Goal: Task Accomplishment & Management: Complete application form

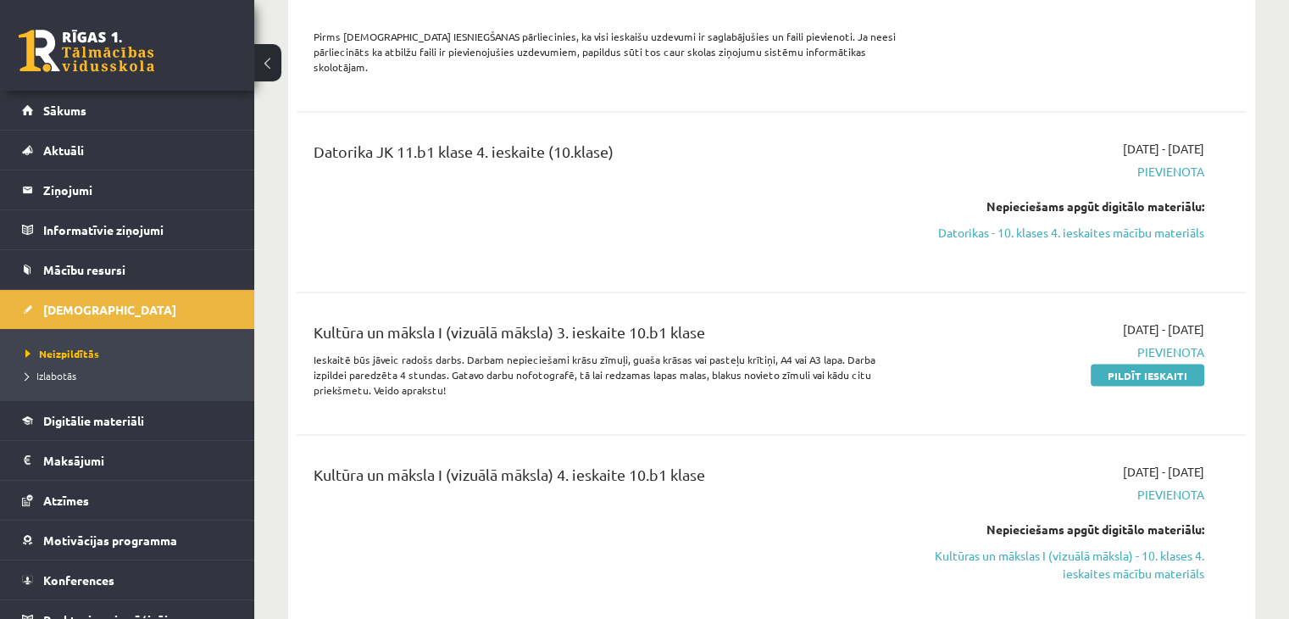
scroll to position [3728, 0]
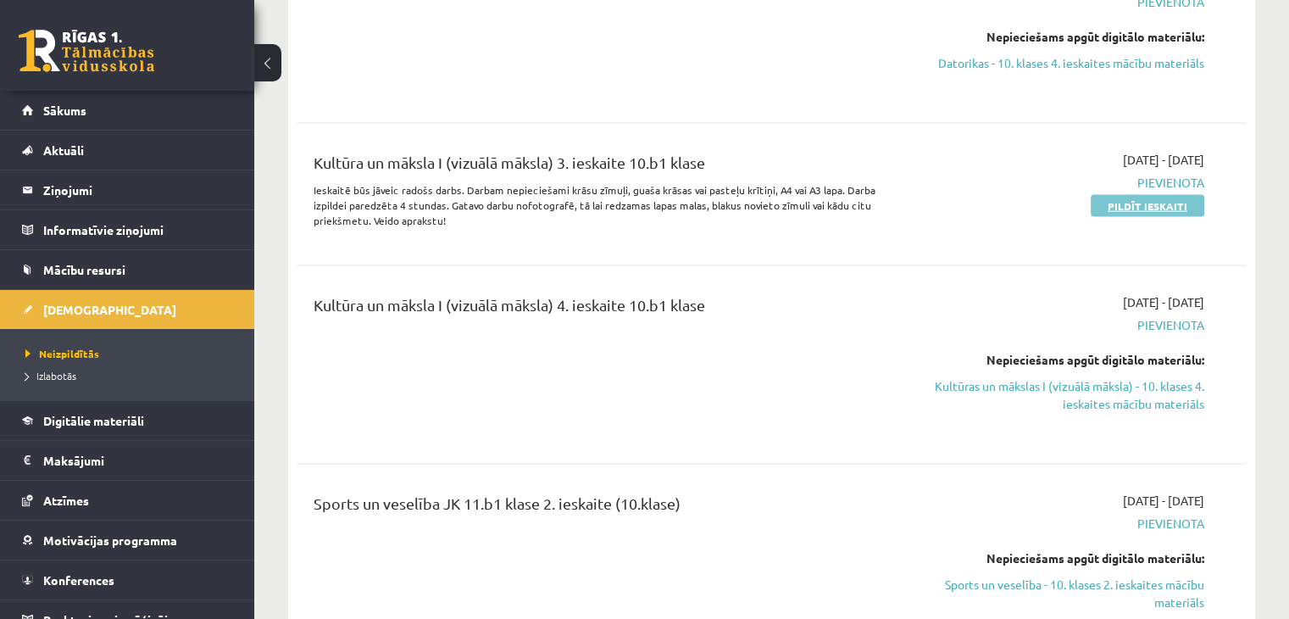
click at [1180, 195] on link "Pildīt ieskaiti" at bounding box center [1148, 206] width 114 height 22
drag, startPoint x: 1163, startPoint y: 108, endPoint x: 730, endPoint y: 90, distance: 433.4
click at [1163, 195] on link "Pildīt ieskaiti" at bounding box center [1148, 206] width 114 height 22
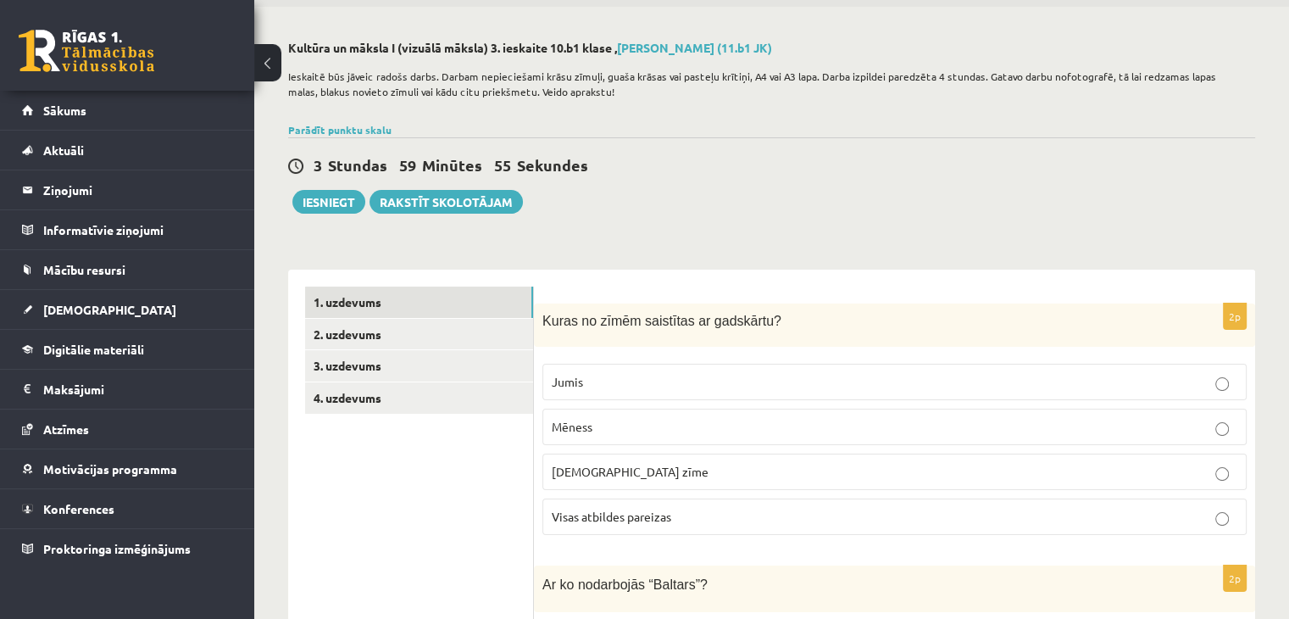
scroll to position [85, 0]
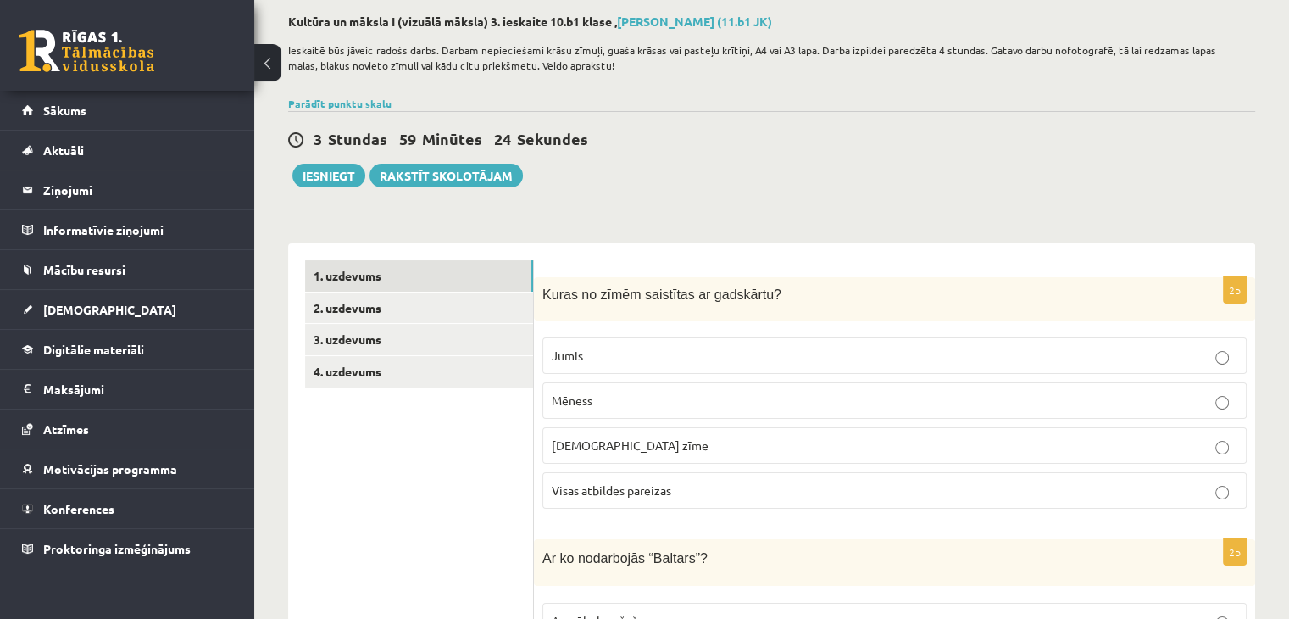
click at [814, 359] on p "Jumis" at bounding box center [895, 356] width 686 height 18
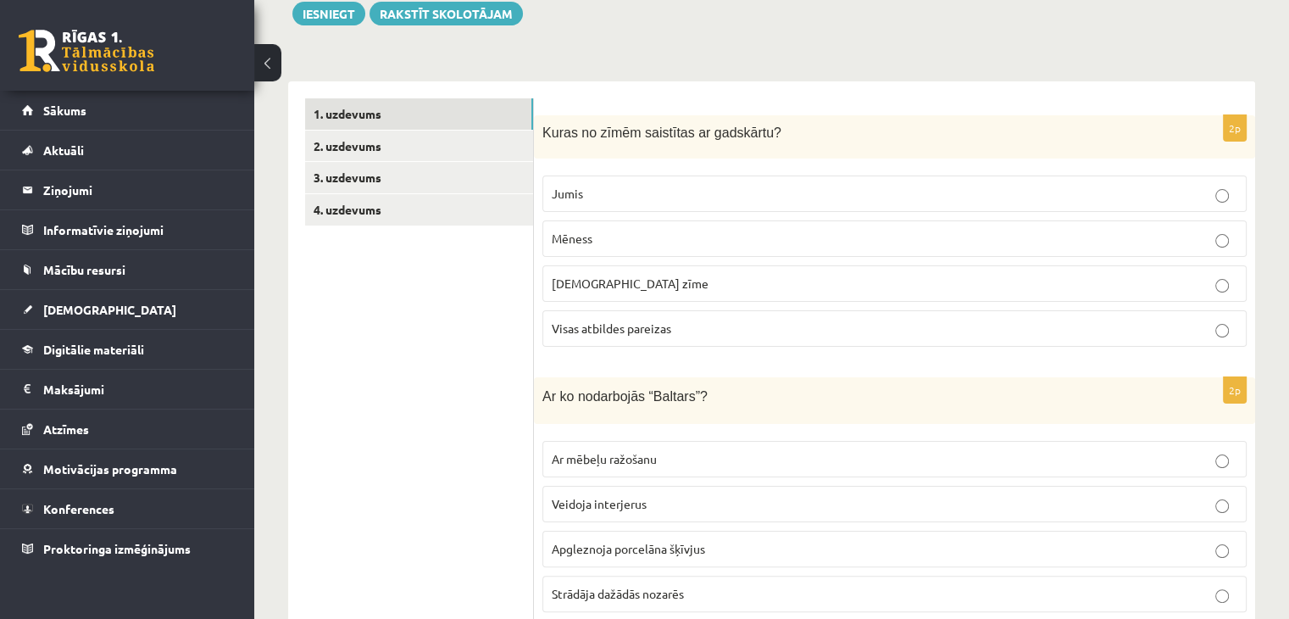
scroll to position [424, 0]
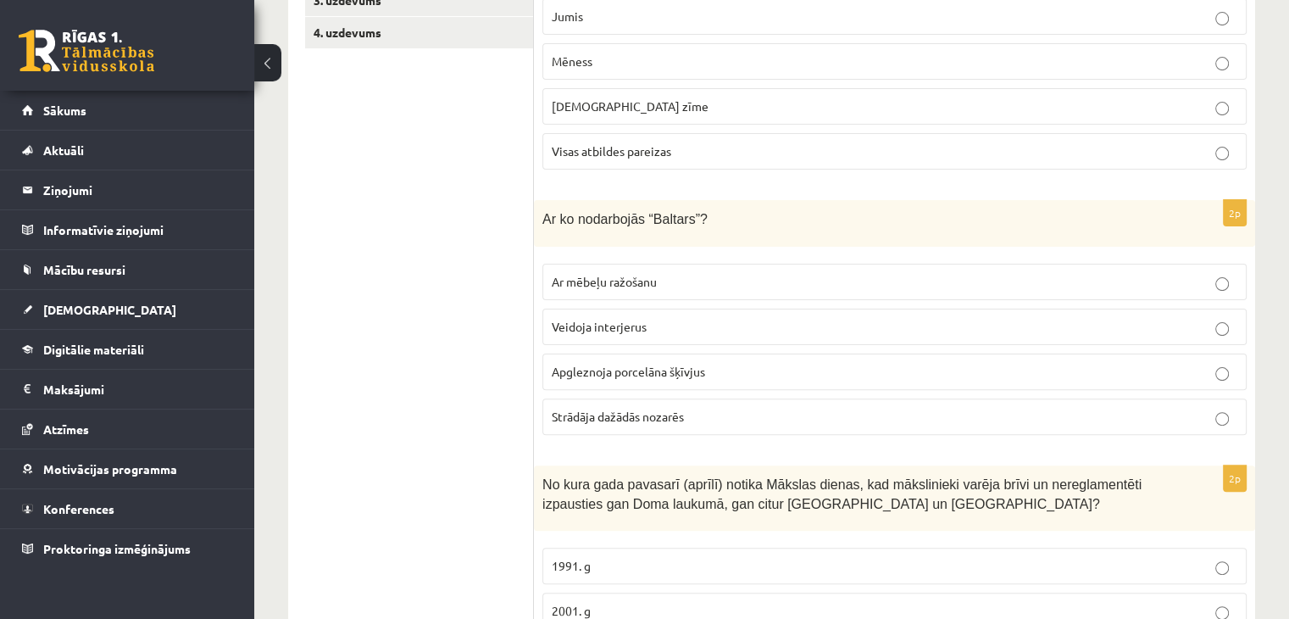
click at [745, 370] on p "Apgleznoja porcelāna šķīvjus" at bounding box center [895, 372] width 686 height 18
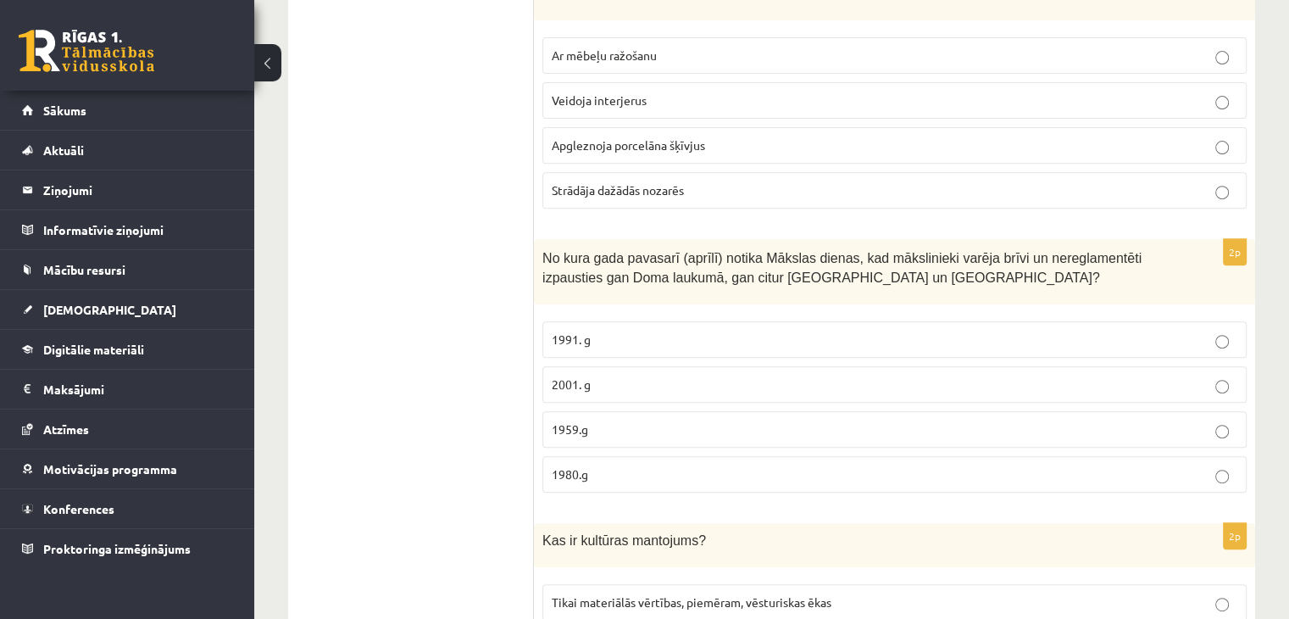
scroll to position [678, 0]
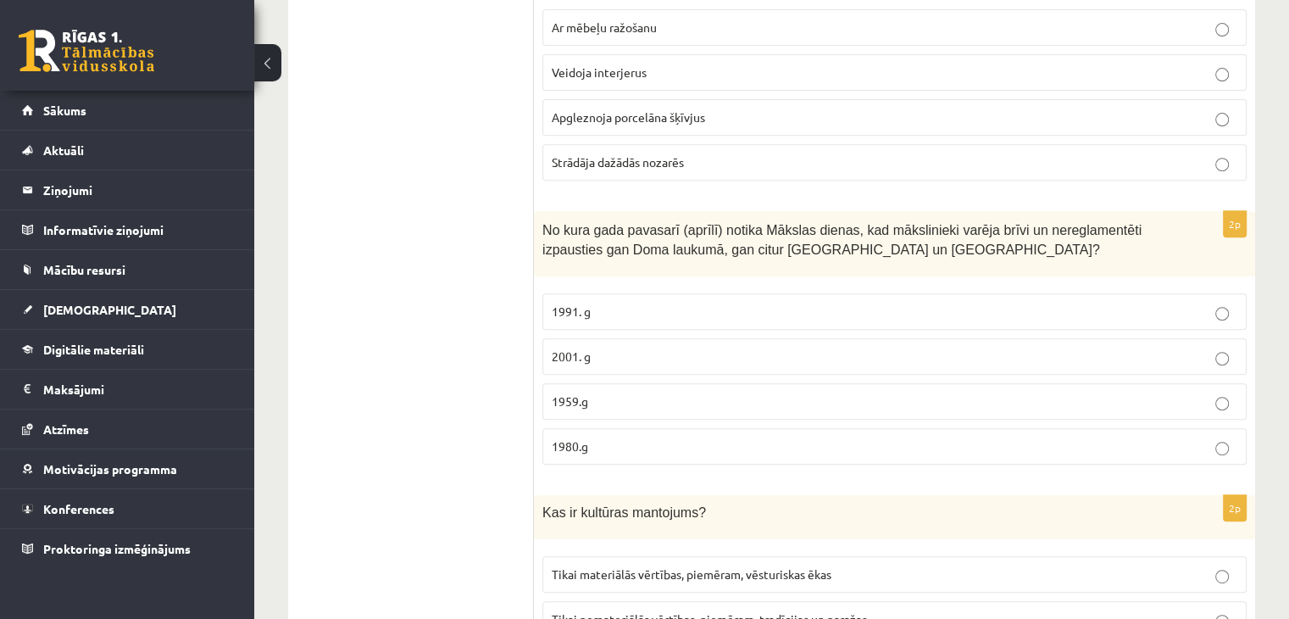
click at [654, 313] on p "1991. g" at bounding box center [895, 312] width 686 height 18
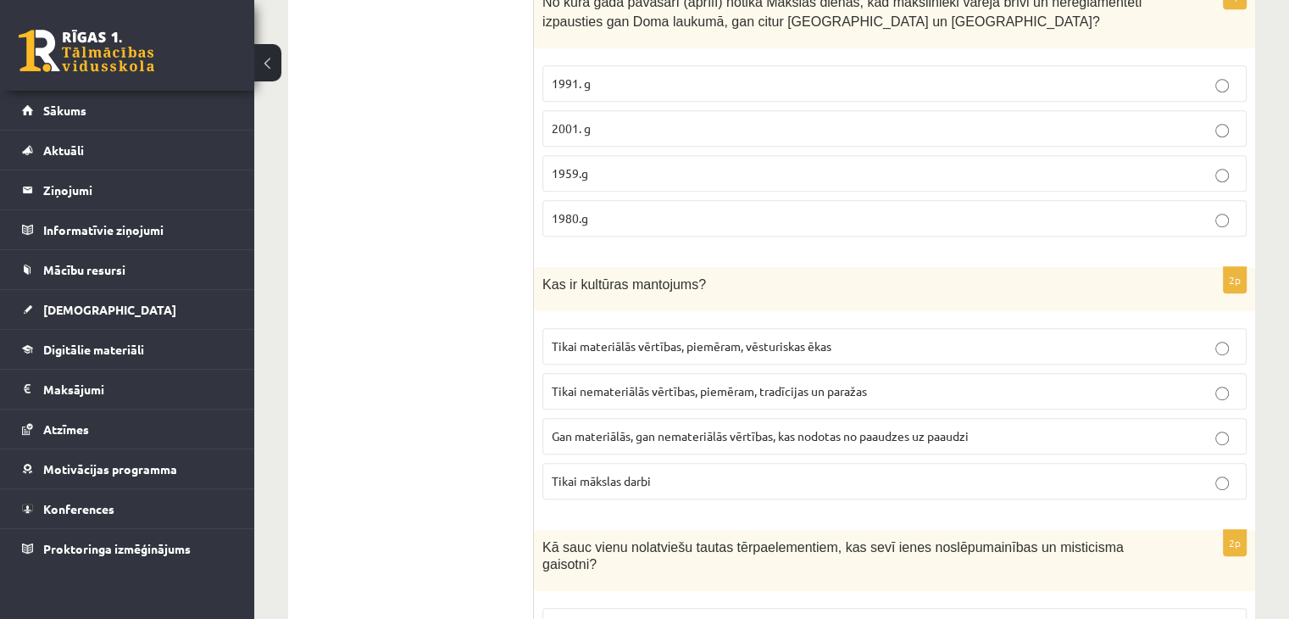
scroll to position [932, 0]
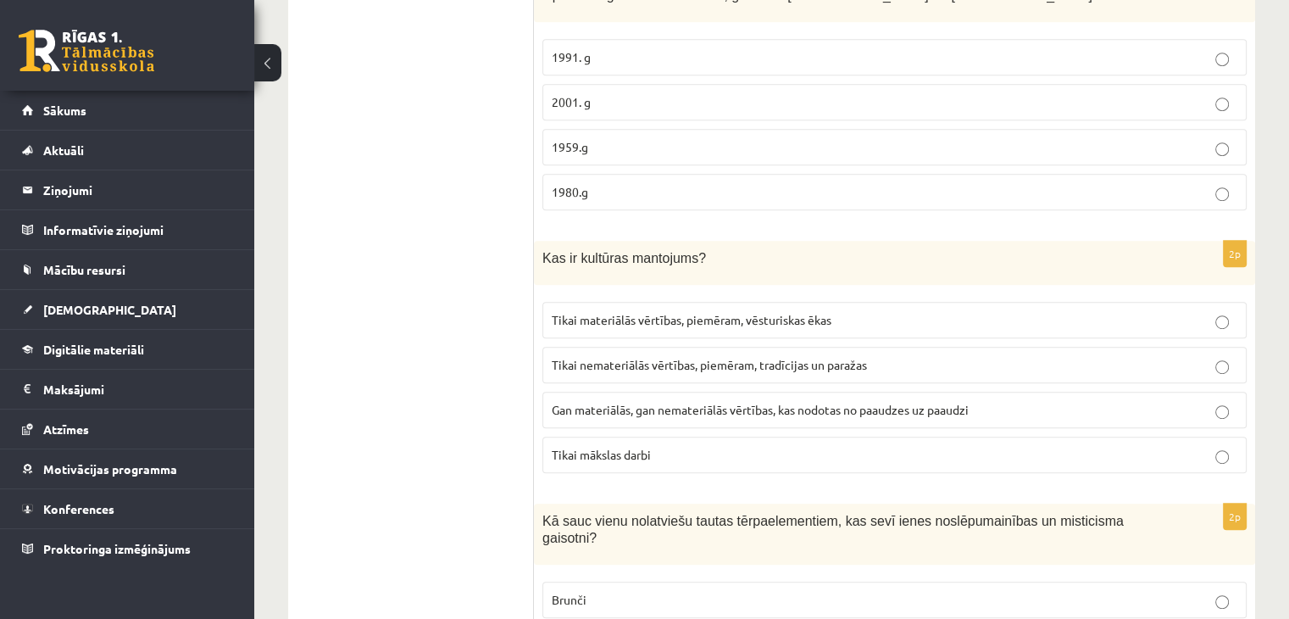
click at [636, 403] on span "Gan materiālās, gan nemateriālās vērtības, kas nodotas no paaudzes uz paaudzi" at bounding box center [760, 409] width 417 height 15
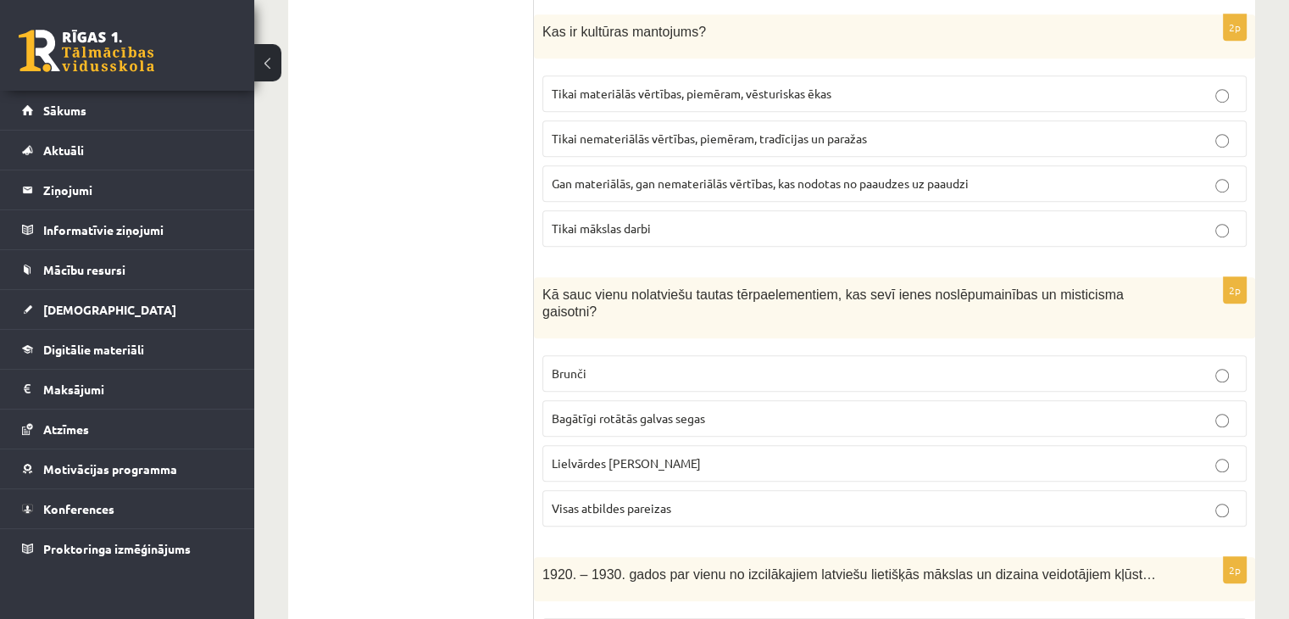
scroll to position [1186, 0]
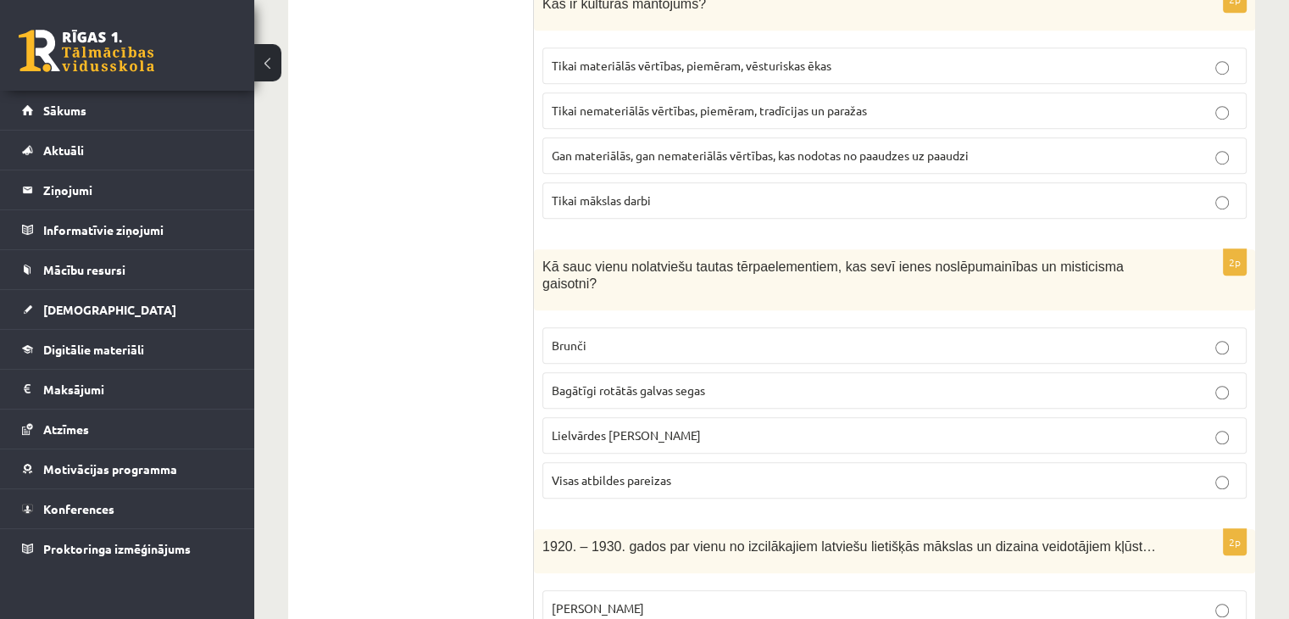
click at [662, 472] on span "Visas atbildes pareizas" at bounding box center [611, 479] width 119 height 15
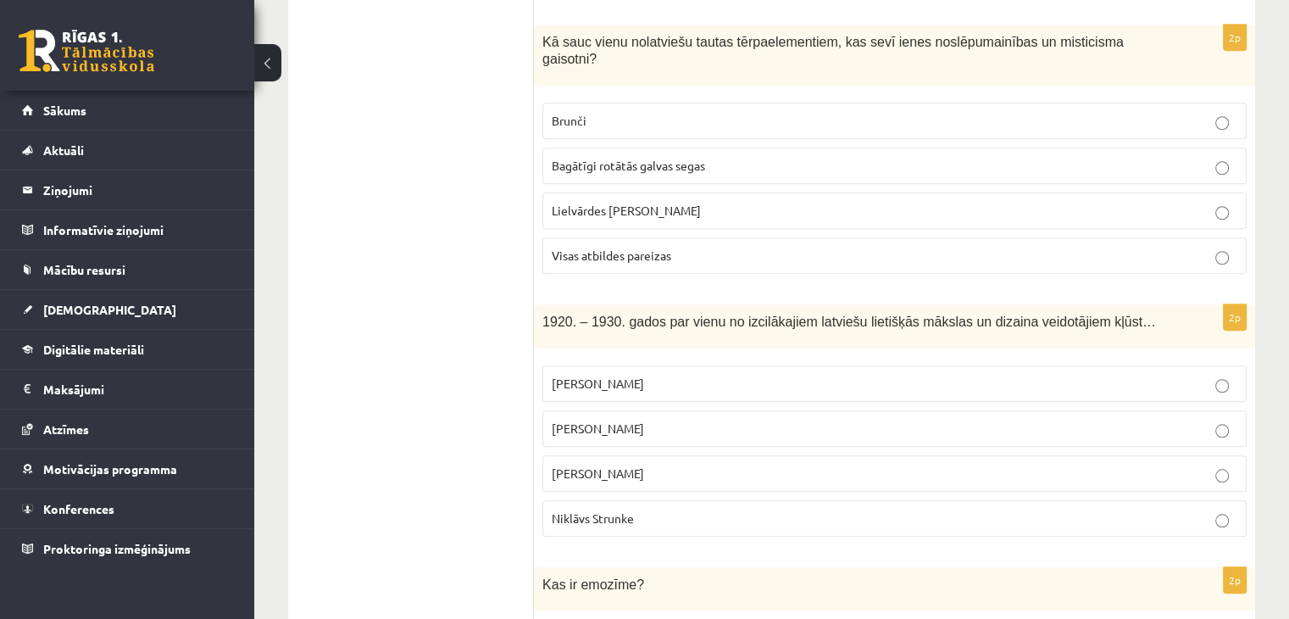
scroll to position [1441, 0]
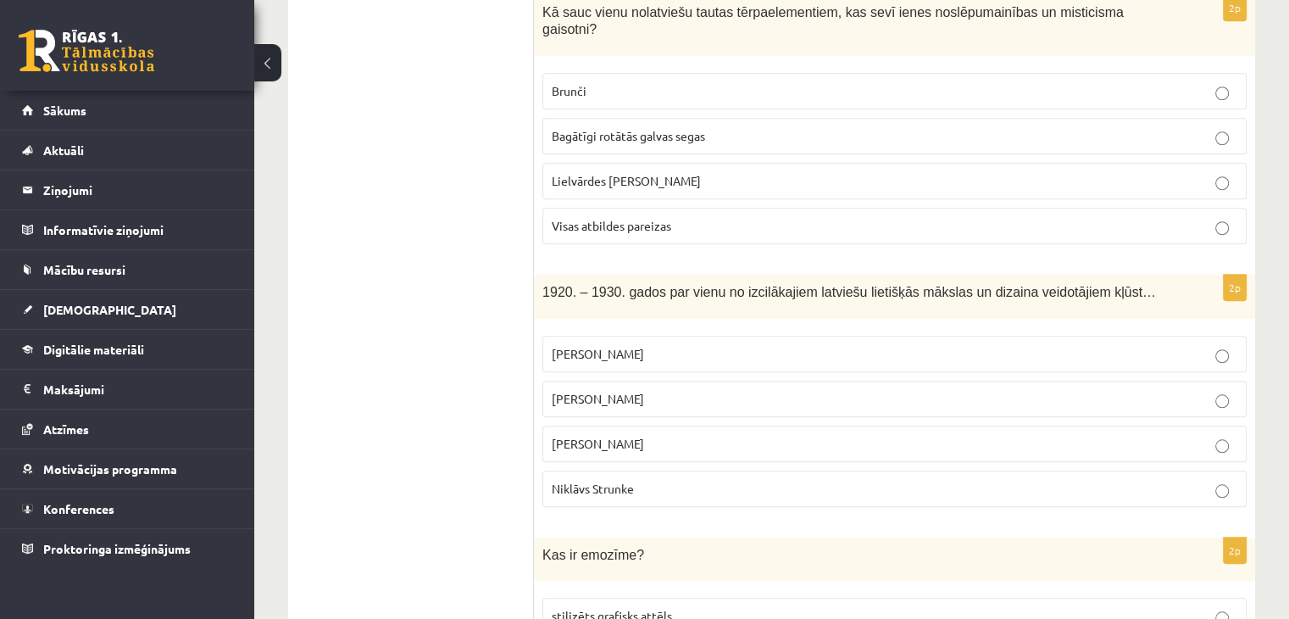
click at [753, 390] on p "Ansis Cīrulis" at bounding box center [895, 399] width 686 height 18
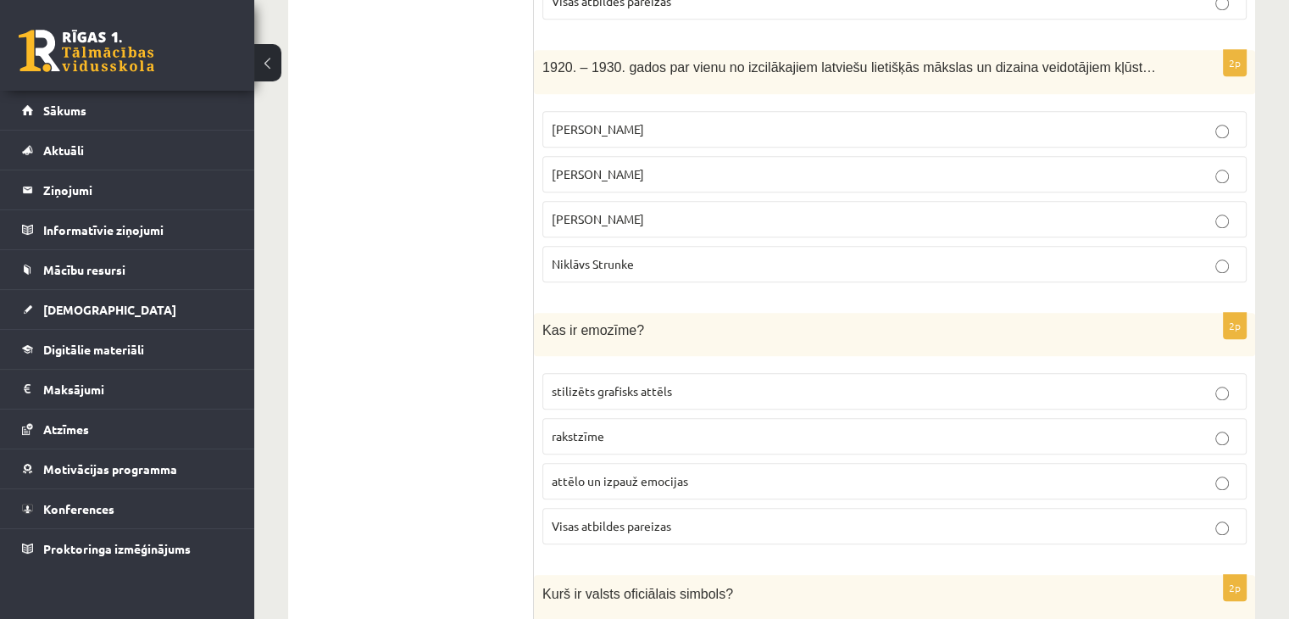
scroll to position [1695, 0]
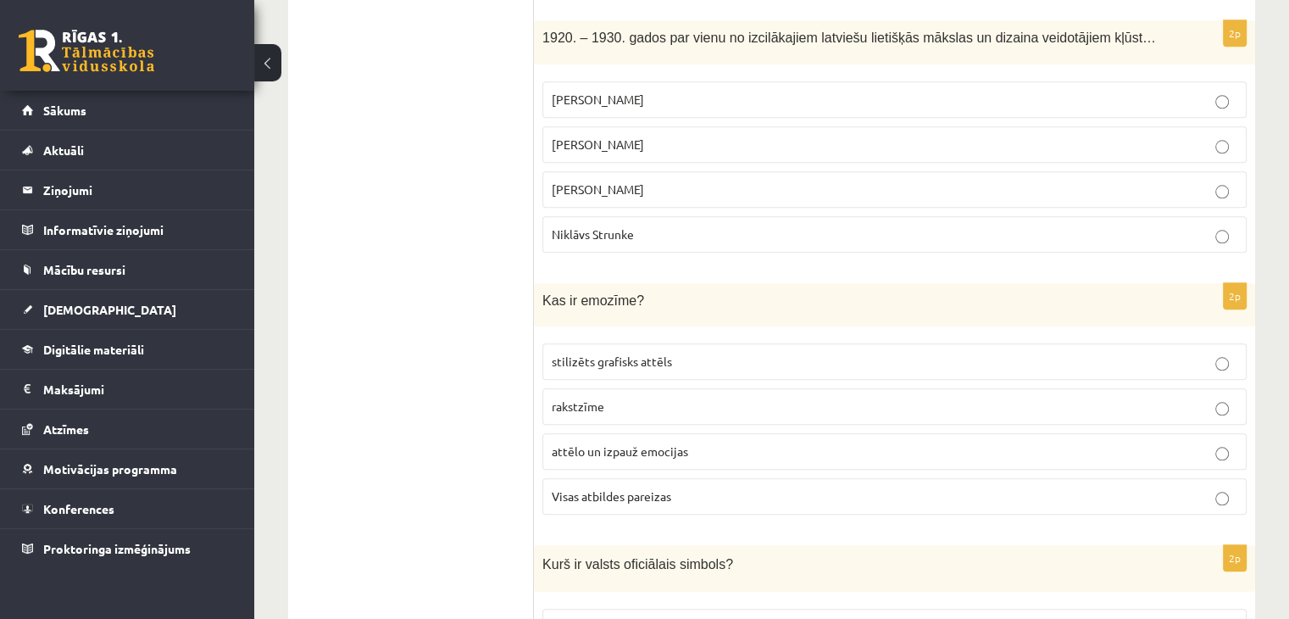
click at [652, 478] on label "Visas atbildes pareizas" at bounding box center [894, 496] width 704 height 36
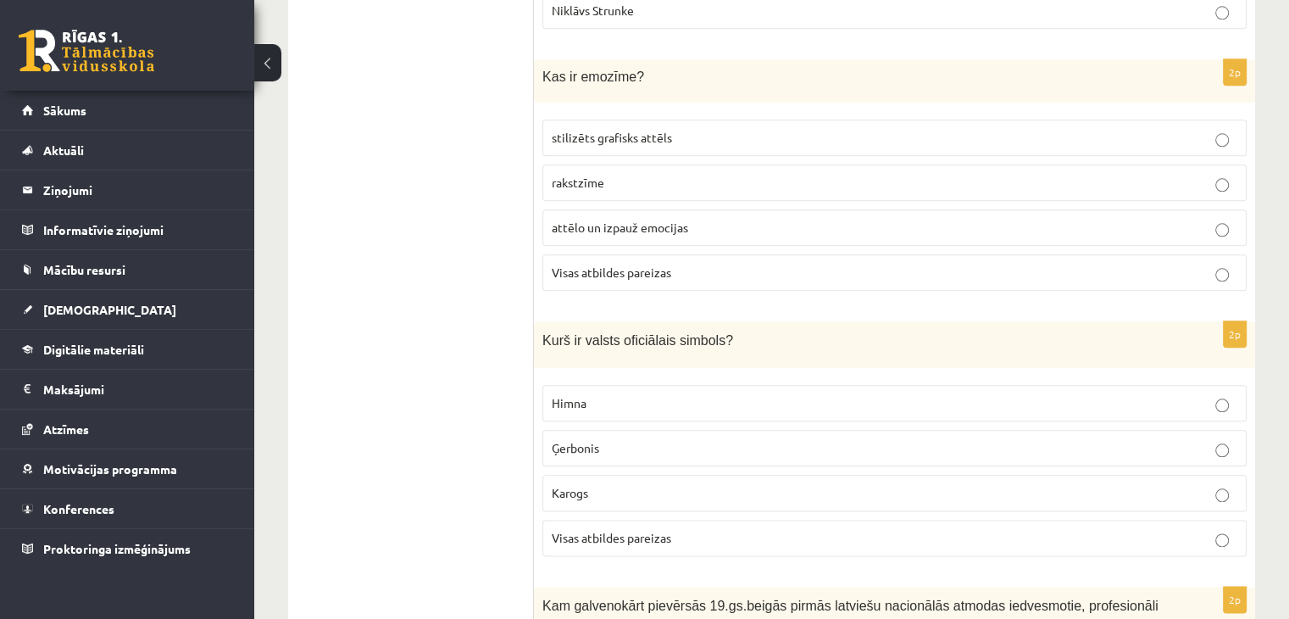
scroll to position [1949, 0]
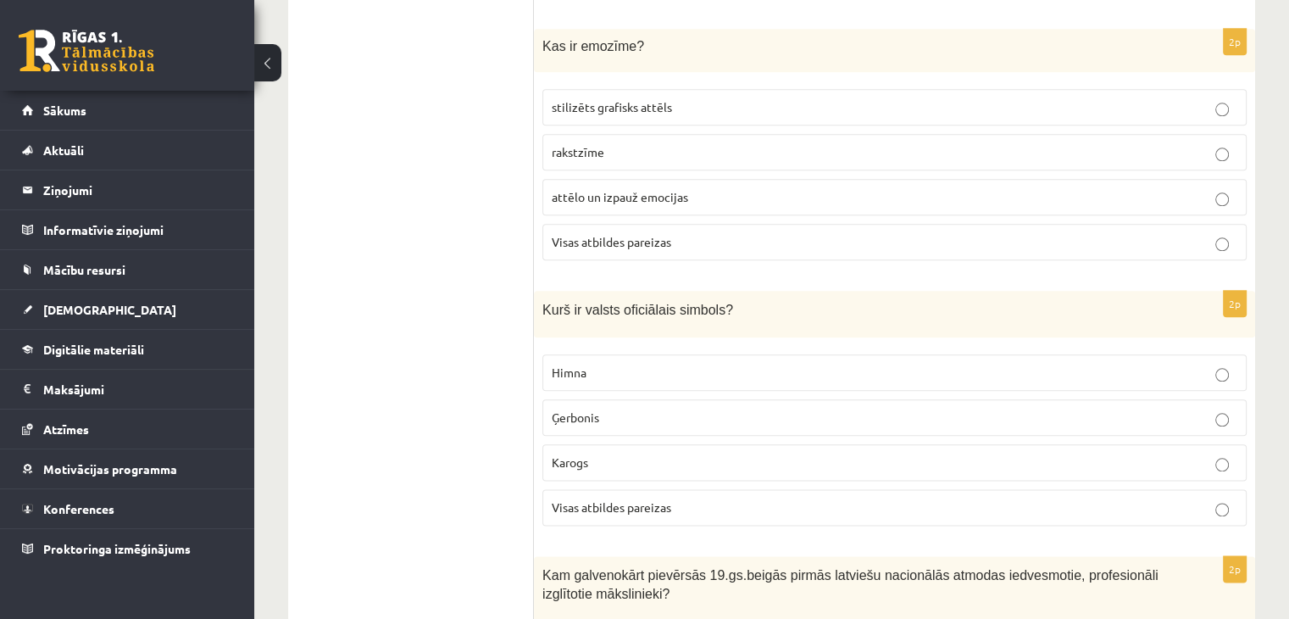
click at [599, 444] on label "Karogs" at bounding box center [894, 462] width 704 height 36
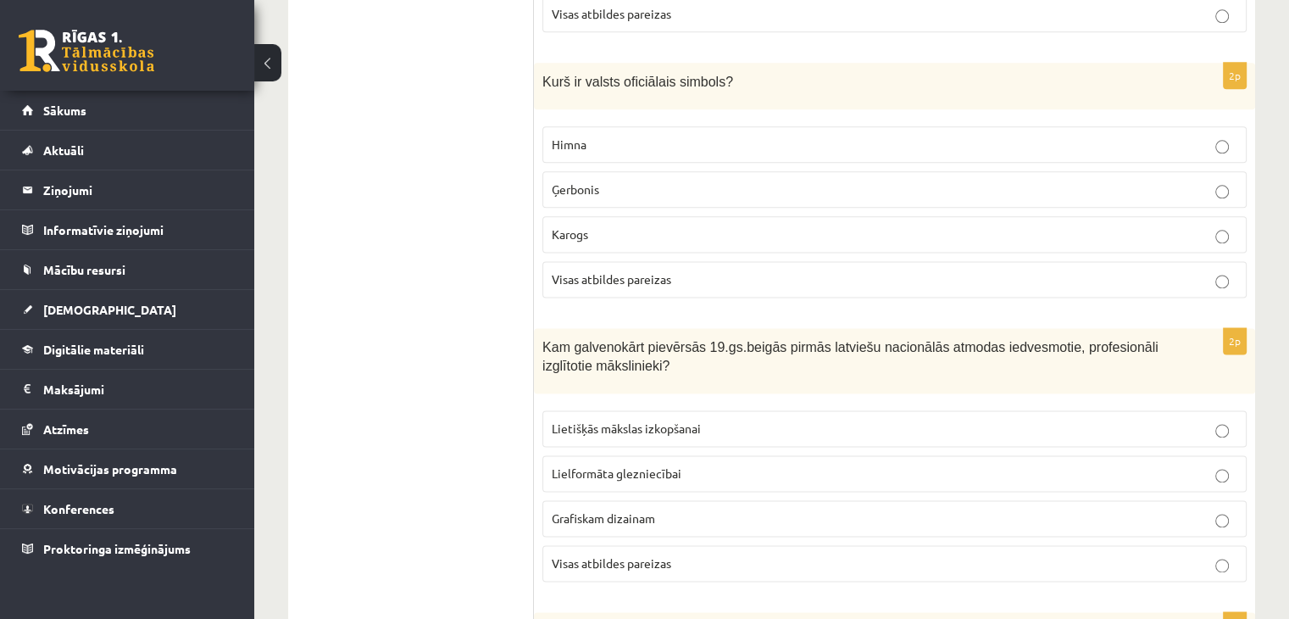
scroll to position [2203, 0]
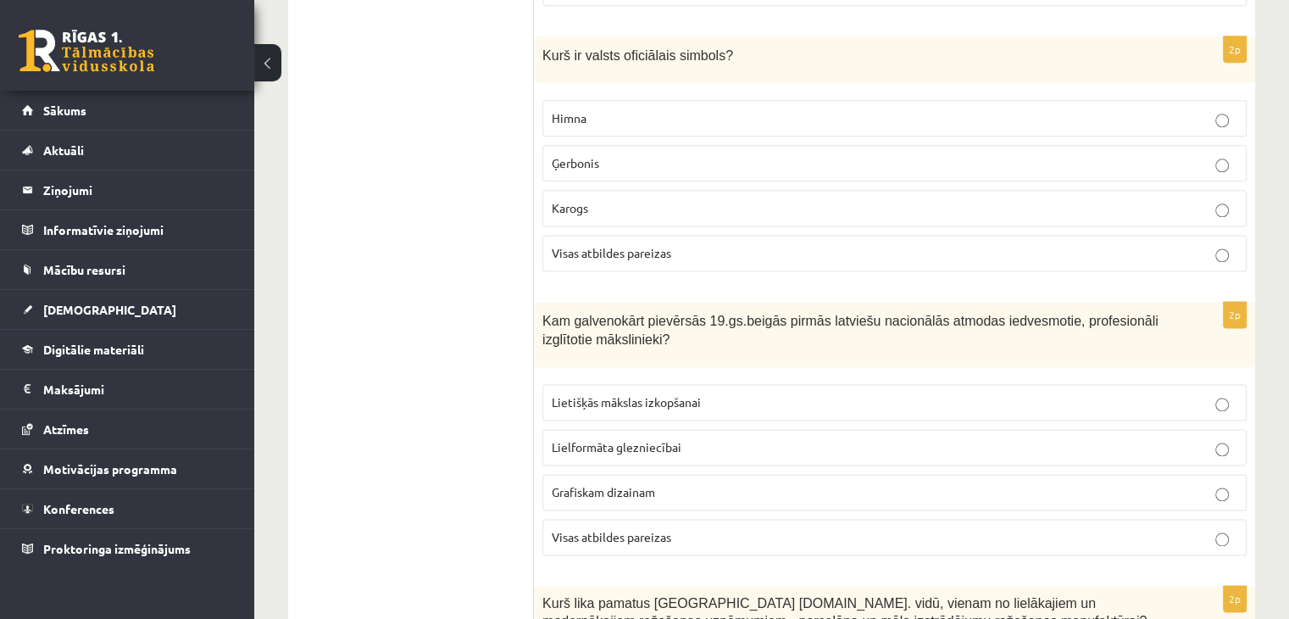
click at [748, 393] on p "Lietišķās mākslas izkopšanai" at bounding box center [895, 402] width 686 height 18
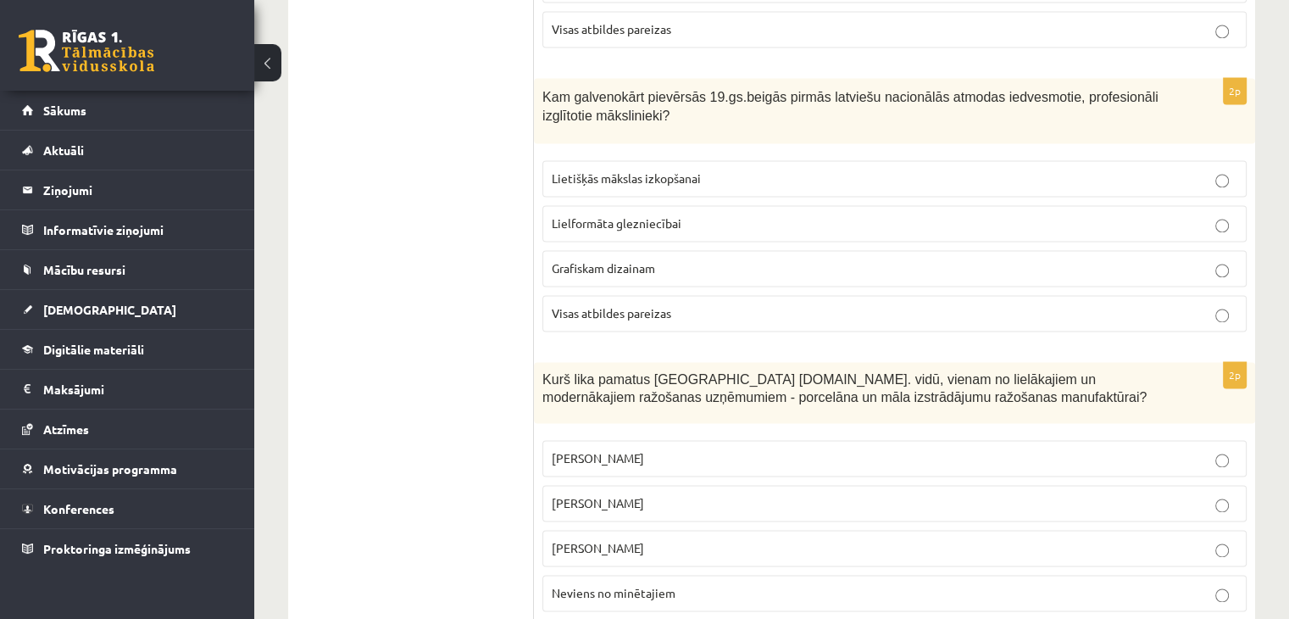
scroll to position [2457, 0]
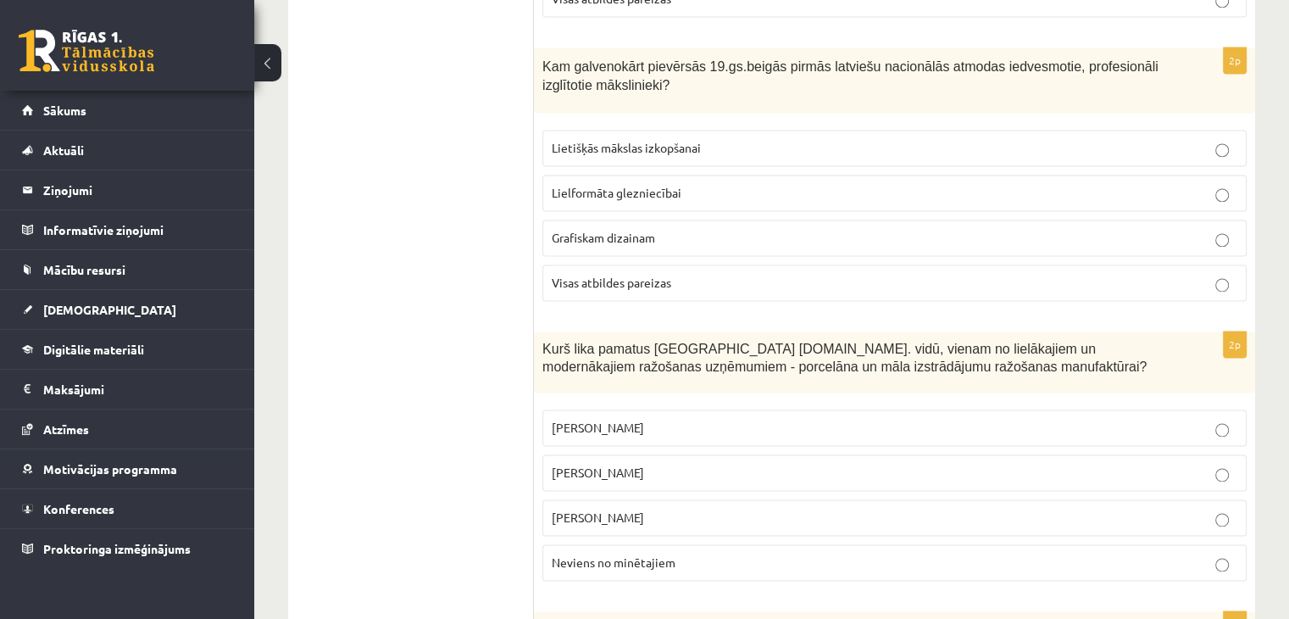
click at [644, 419] on p "Sidors Kuzņecovs" at bounding box center [895, 428] width 686 height 18
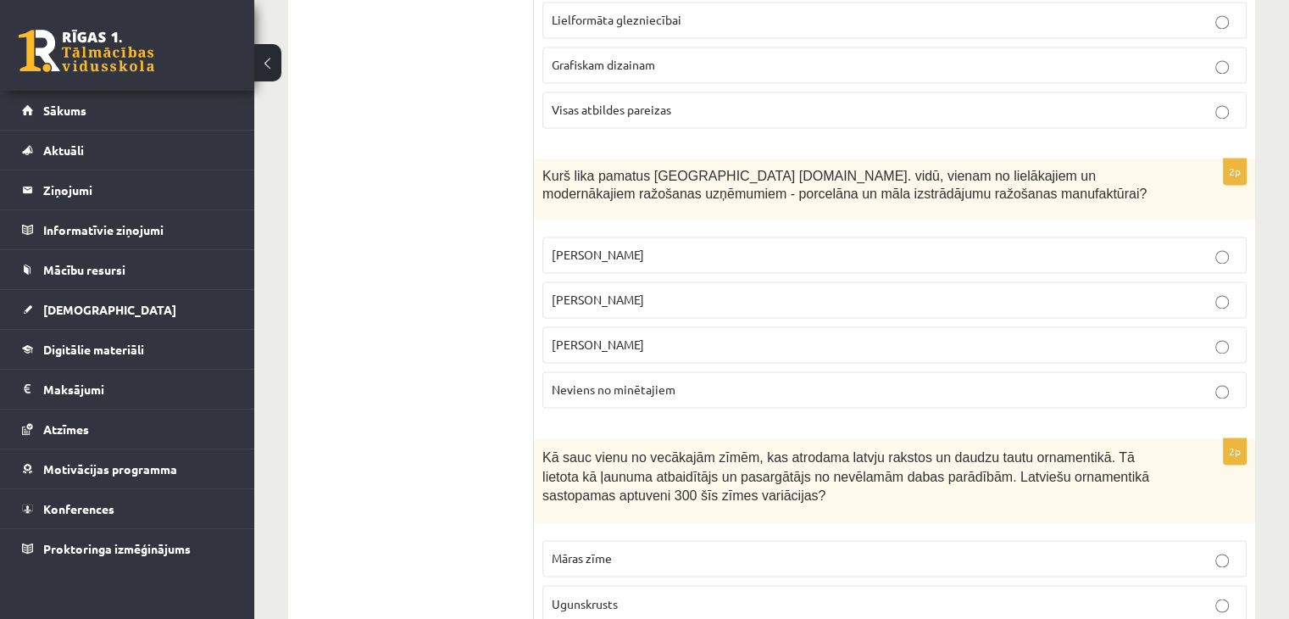
scroll to position [2796, 0]
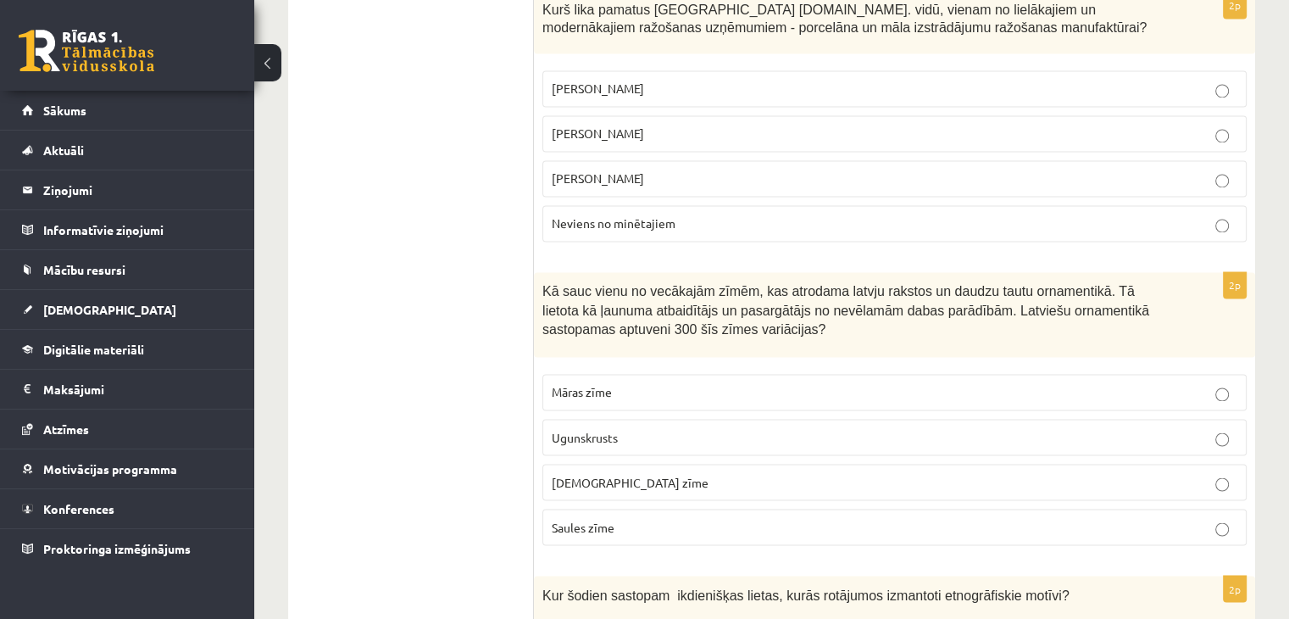
click at [623, 383] on p "Māras zīme" at bounding box center [895, 392] width 686 height 18
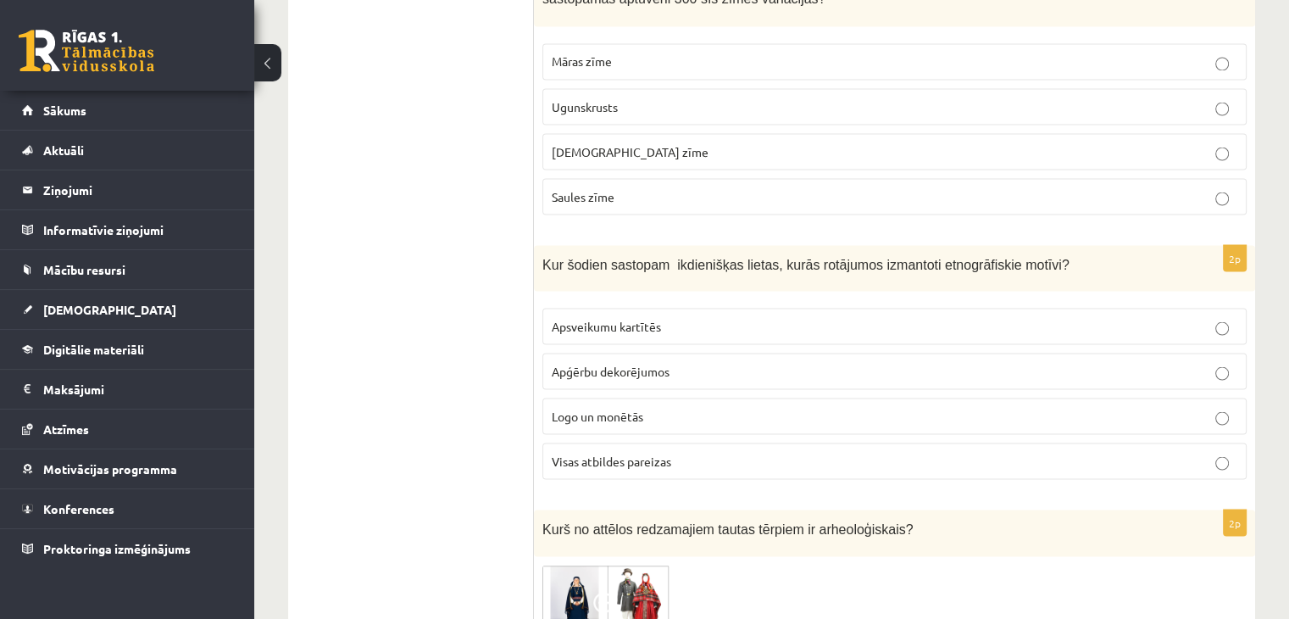
scroll to position [3135, 0]
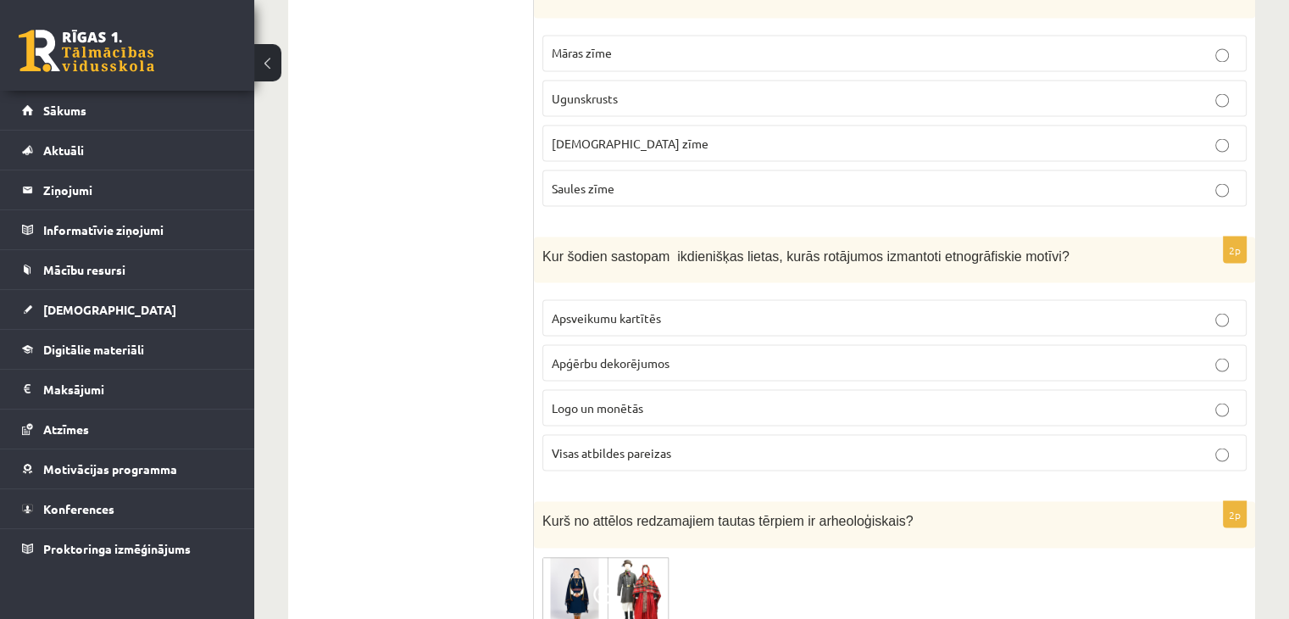
click at [725, 344] on label "Apģērbu dekorējumos" at bounding box center [894, 362] width 704 height 36
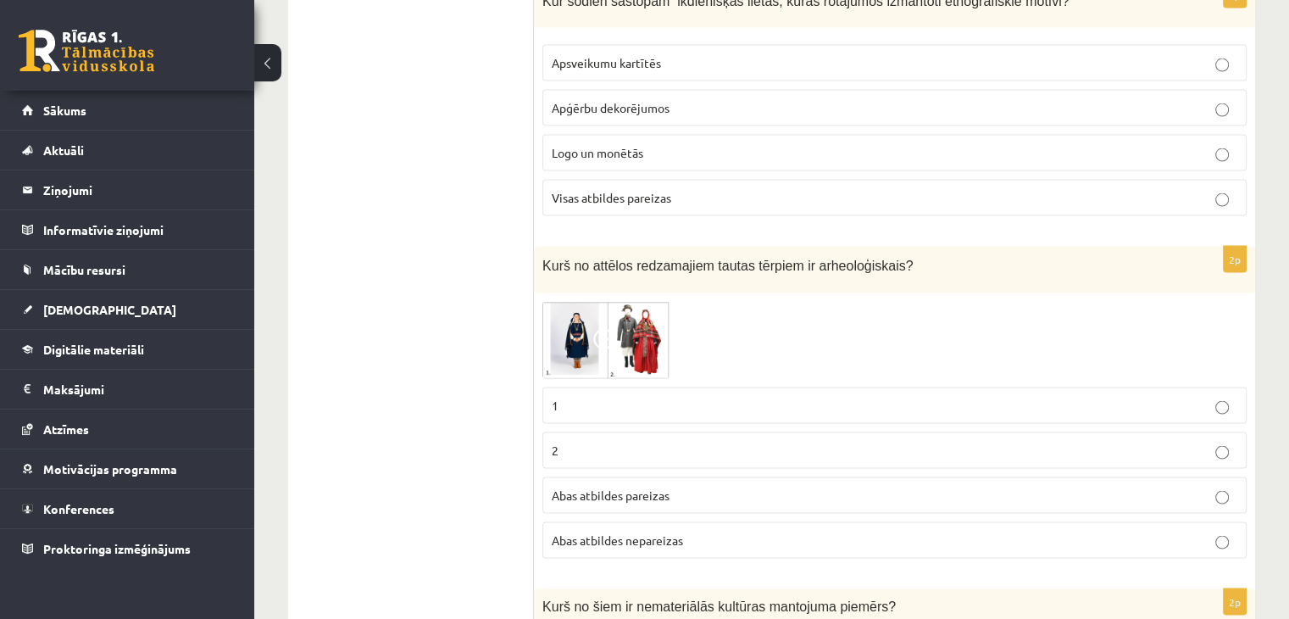
scroll to position [3474, 0]
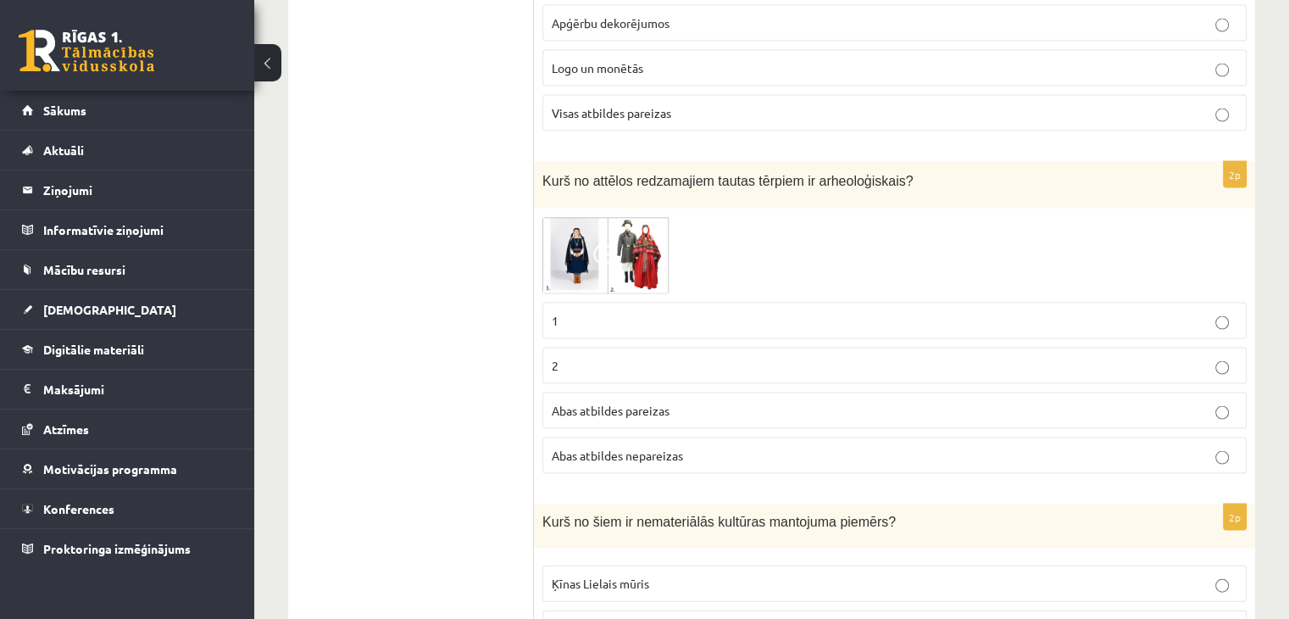
click at [654, 228] on img at bounding box center [605, 255] width 127 height 77
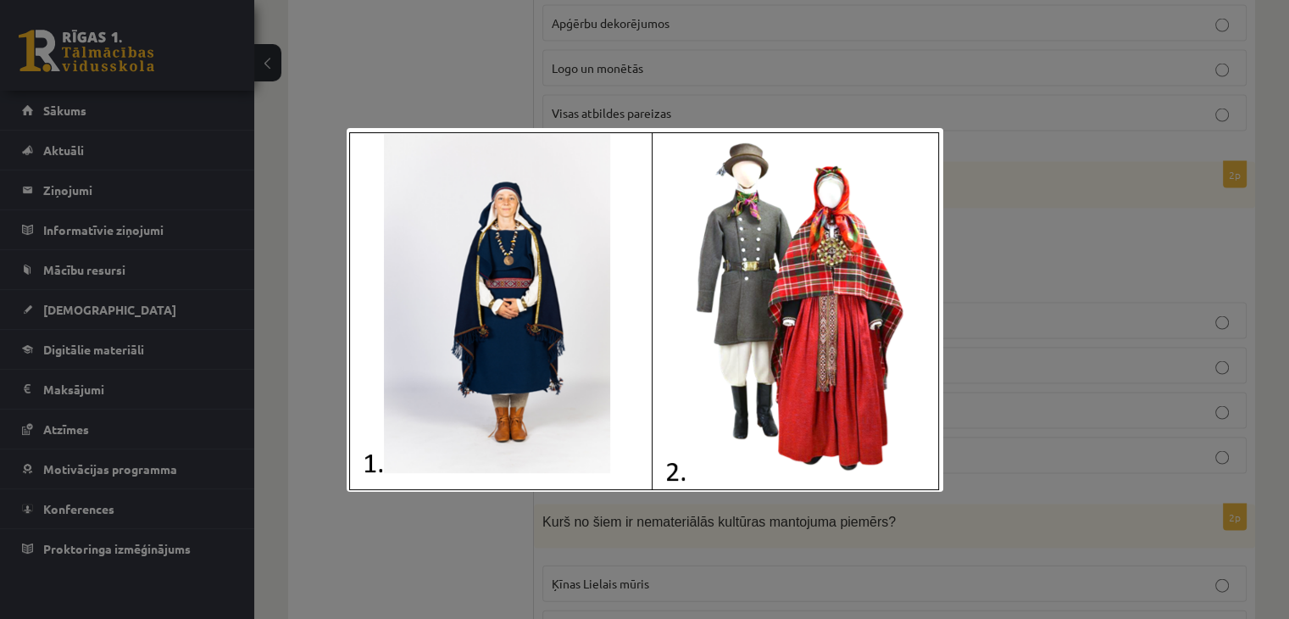
click at [955, 242] on div at bounding box center [644, 309] width 1289 height 619
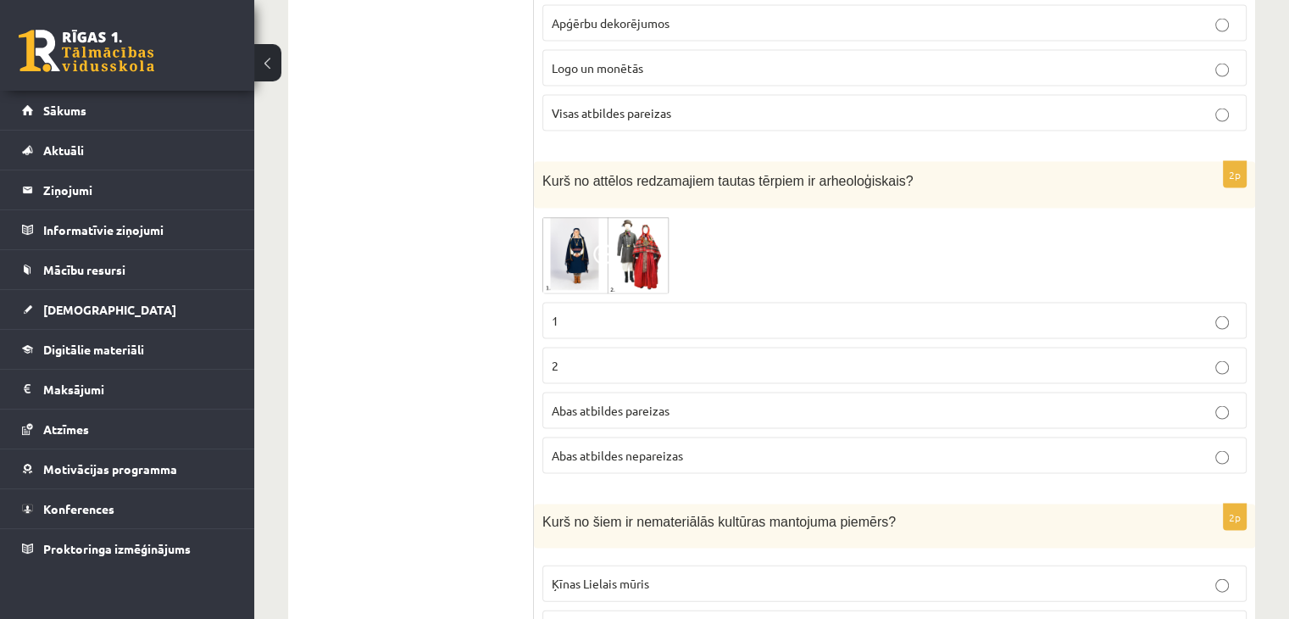
click at [639, 238] on img at bounding box center [605, 255] width 127 height 77
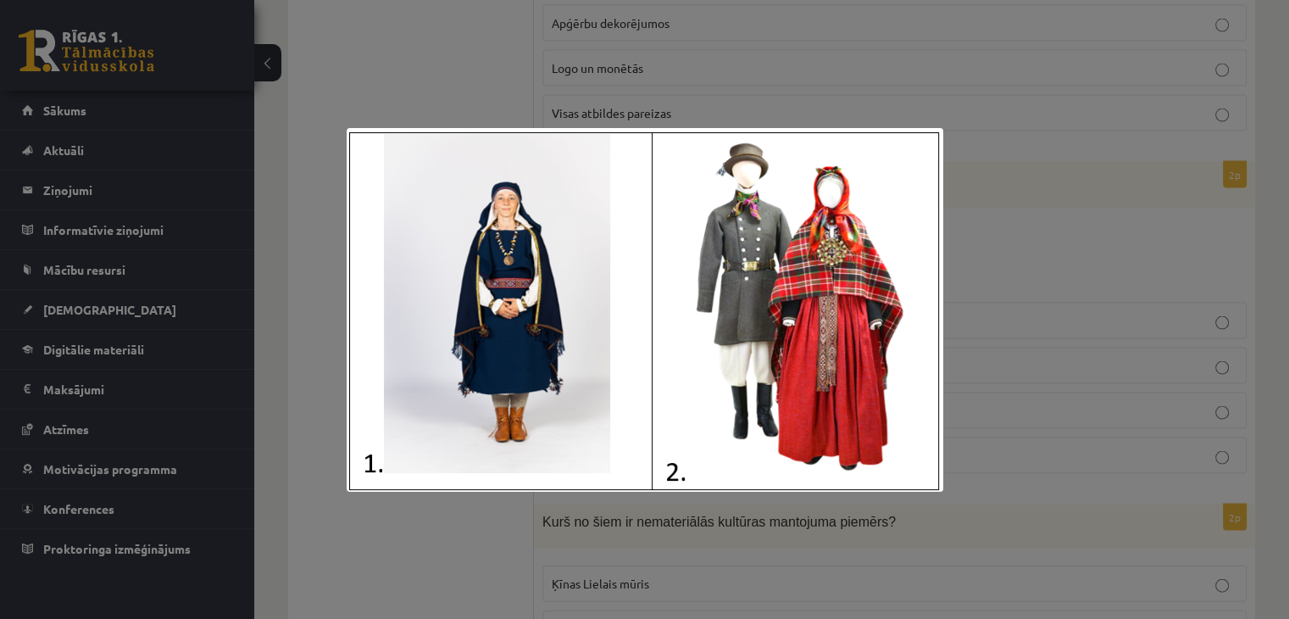
drag, startPoint x: 1061, startPoint y: 299, endPoint x: 1044, endPoint y: 299, distance: 16.9
click at [1064, 300] on div at bounding box center [644, 309] width 1289 height 619
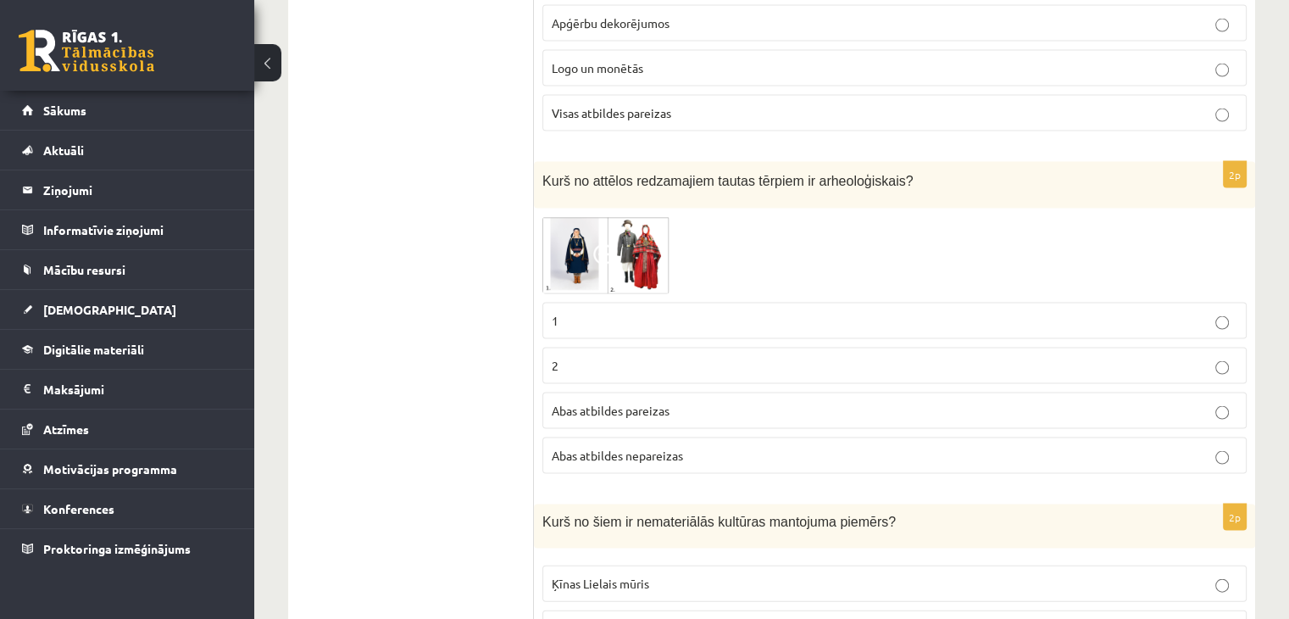
click at [716, 402] on p "Abas atbildes pareizas" at bounding box center [895, 411] width 686 height 18
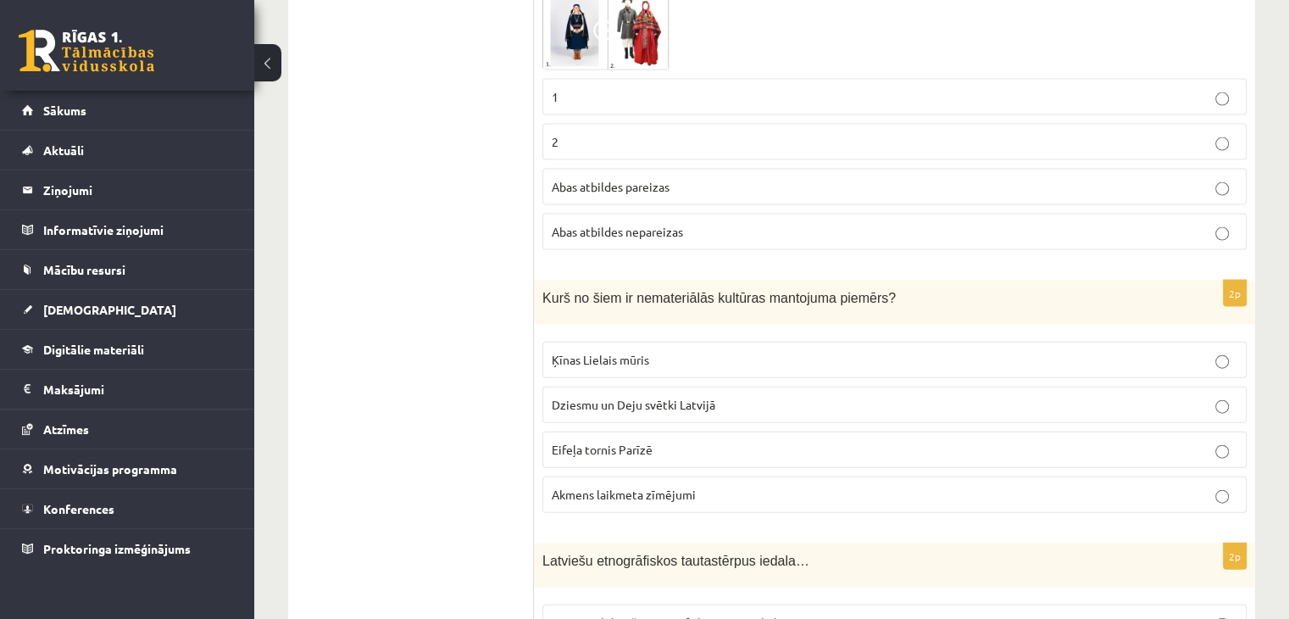
scroll to position [3728, 0]
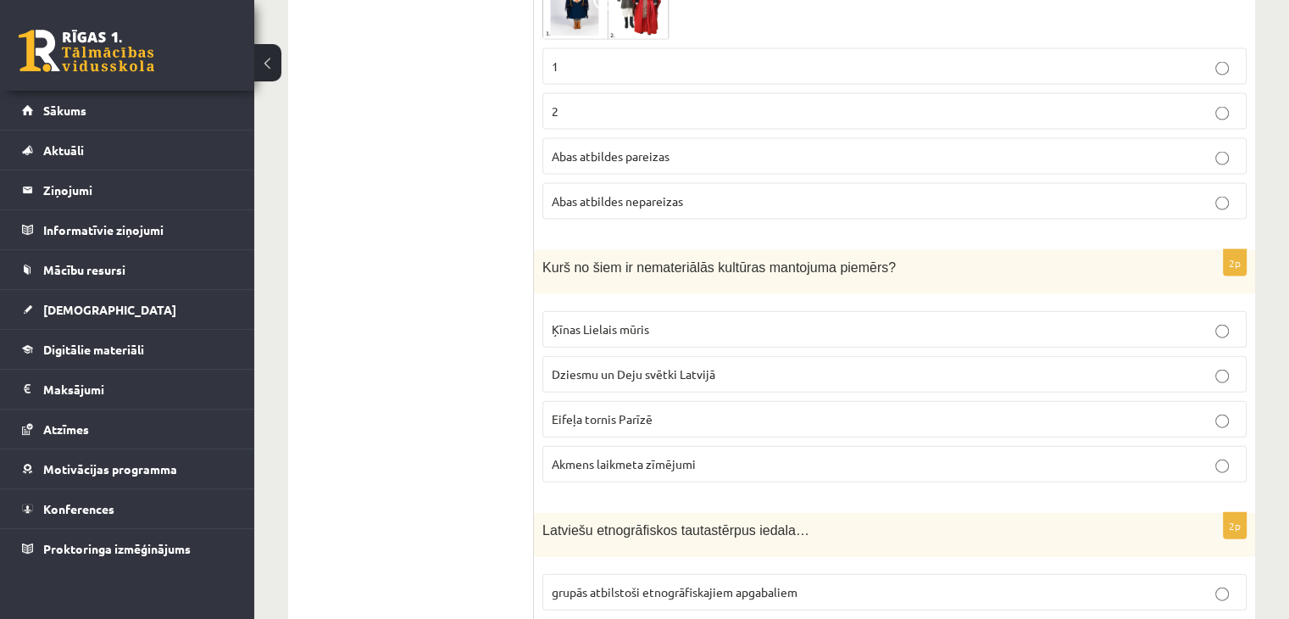
click at [734, 365] on p "Dziesmu un Deju svētki Latvijā" at bounding box center [895, 374] width 686 height 18
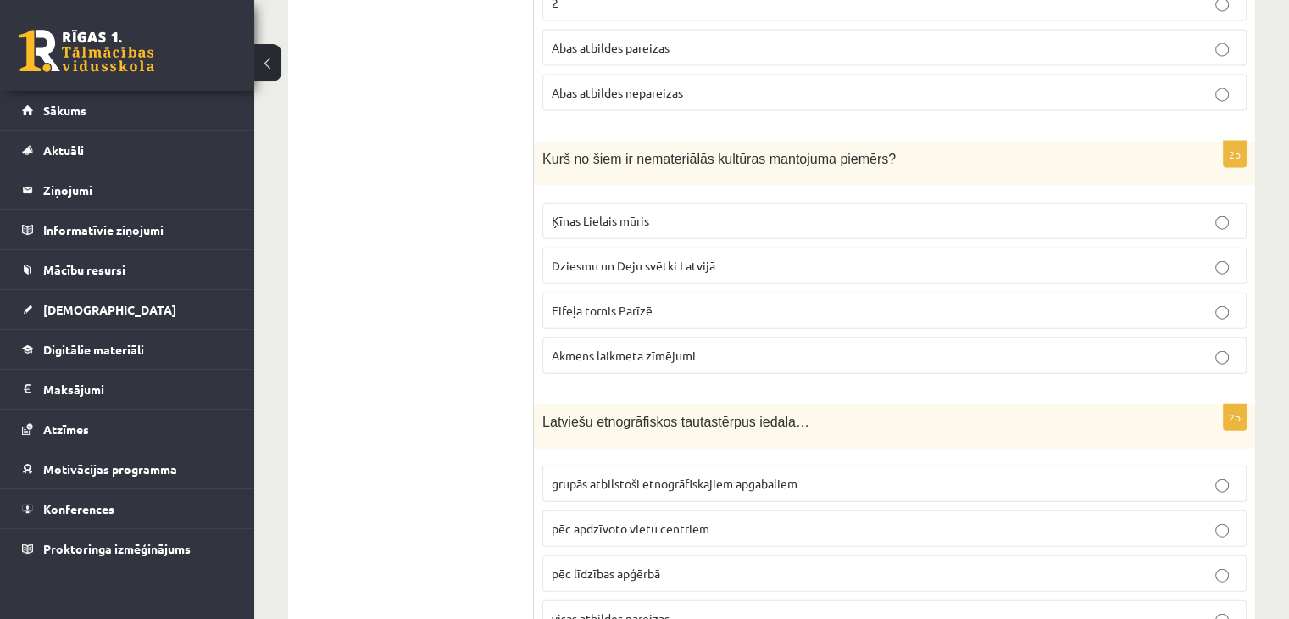
scroll to position [3878, 0]
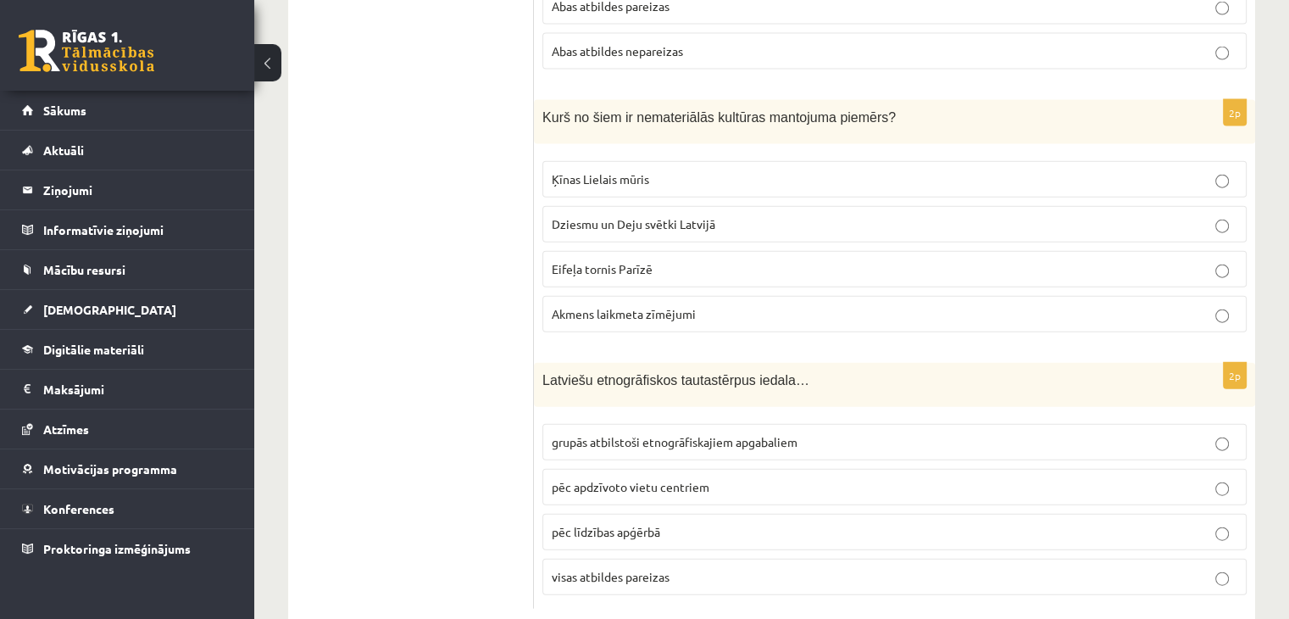
click at [703, 434] on span "grupās atbilstoši etnogrāfiskajiem apgabaliem" at bounding box center [675, 441] width 246 height 15
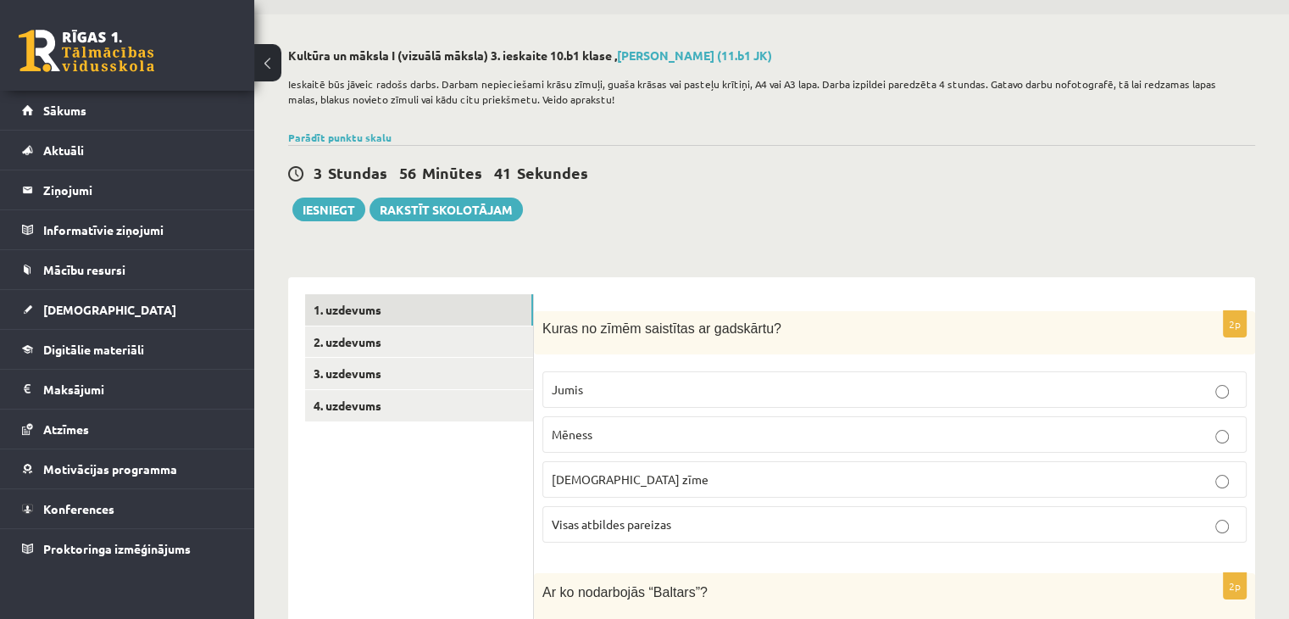
scroll to position [0, 0]
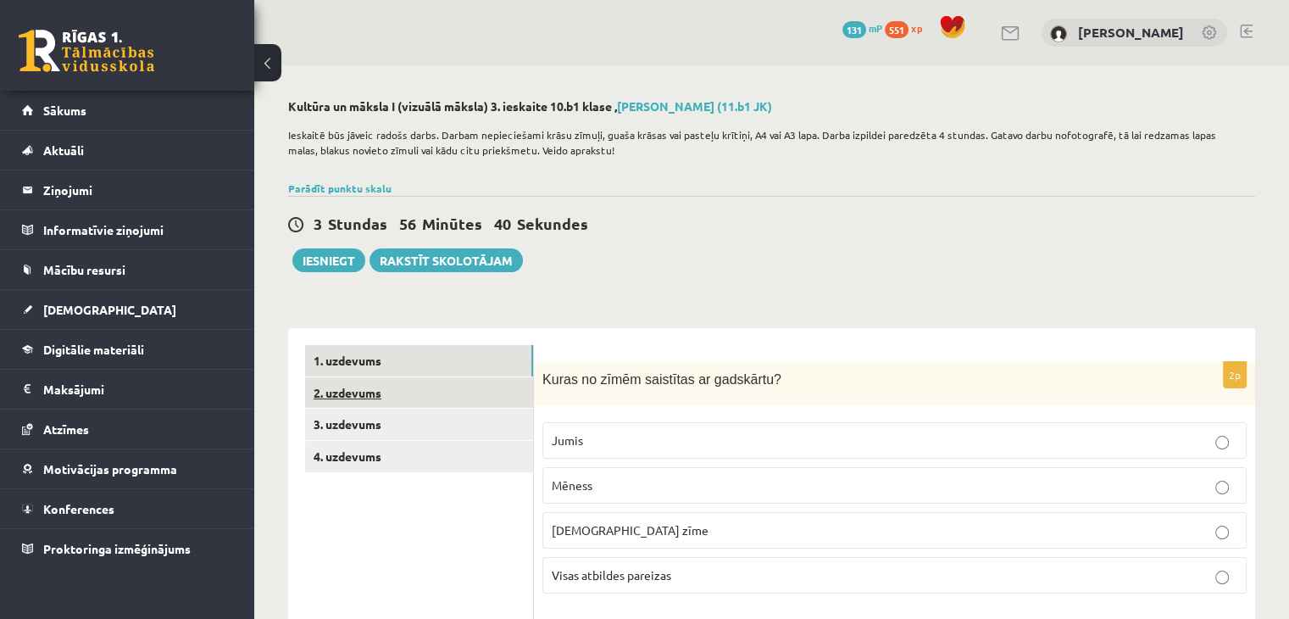
click at [341, 390] on link "2. uzdevums" at bounding box center [419, 392] width 228 height 31
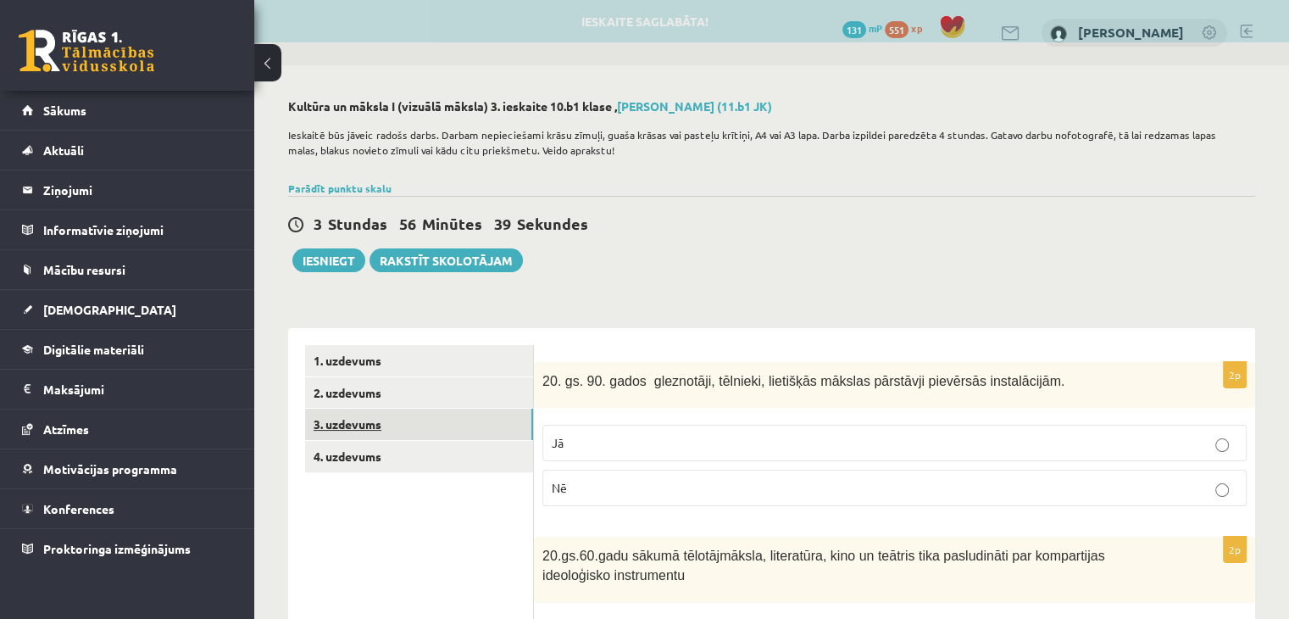
click at [348, 434] on link "3. uzdevums" at bounding box center [419, 423] width 228 height 31
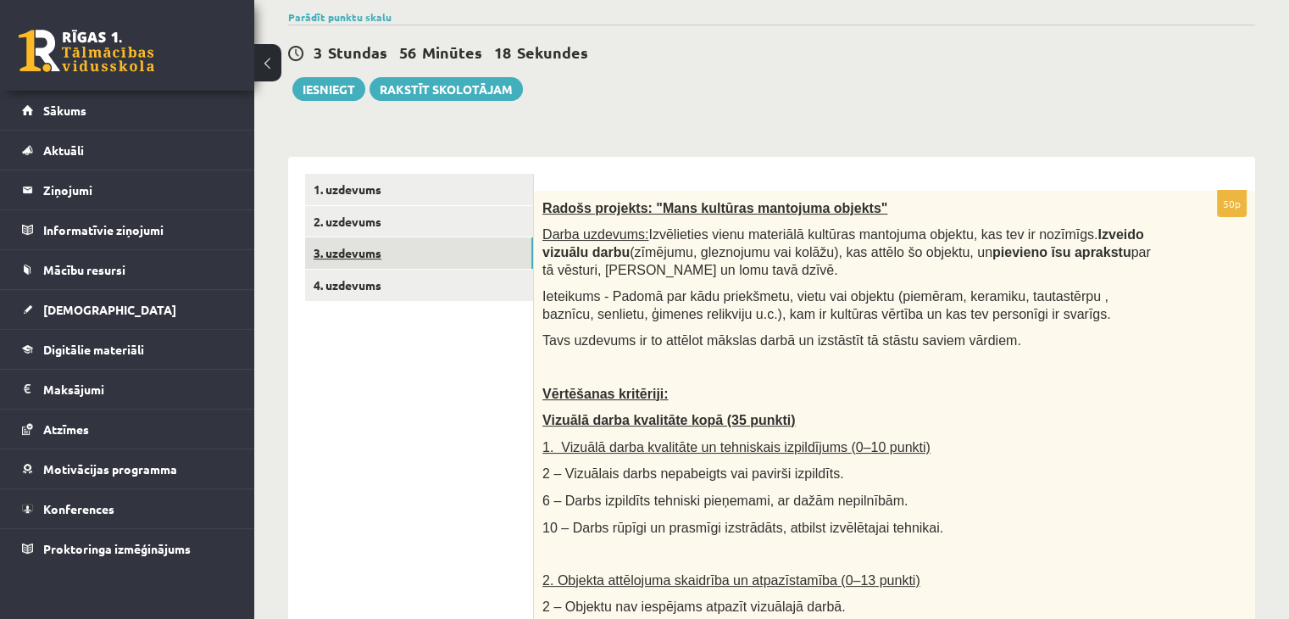
scroll to position [169, 0]
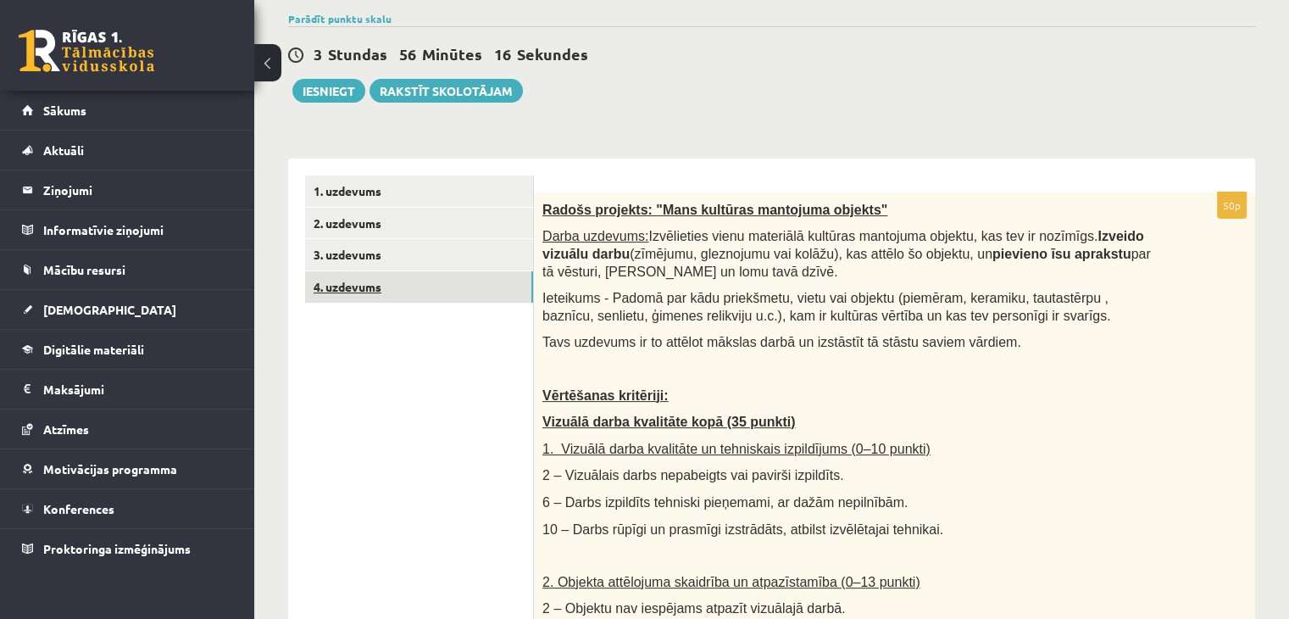
click at [362, 286] on link "4. uzdevums" at bounding box center [419, 286] width 228 height 31
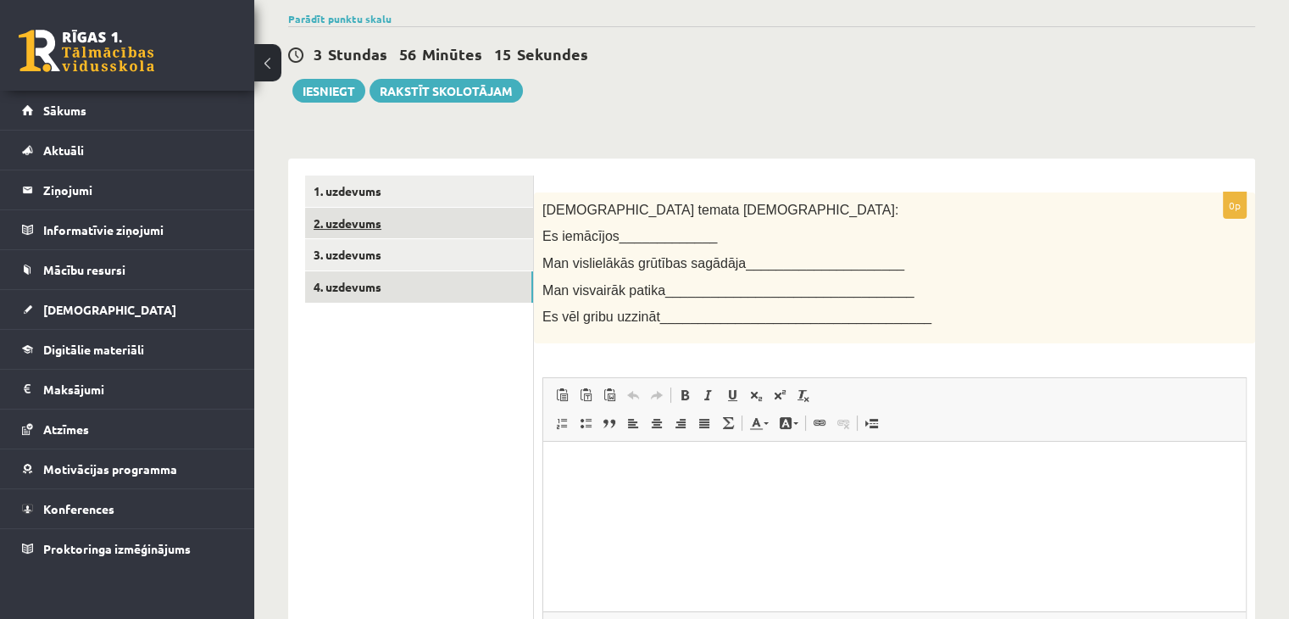
scroll to position [0, 0]
click at [374, 219] on link "2. uzdevums" at bounding box center [419, 223] width 228 height 31
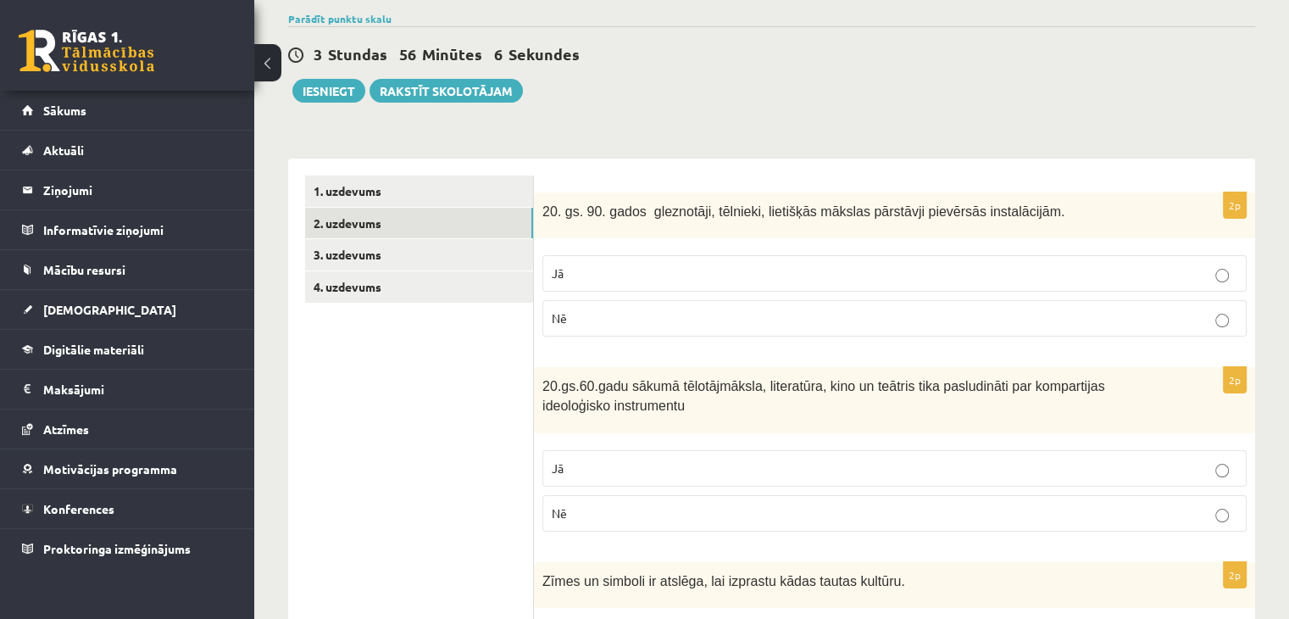
click at [783, 315] on p "Nē" at bounding box center [895, 318] width 686 height 18
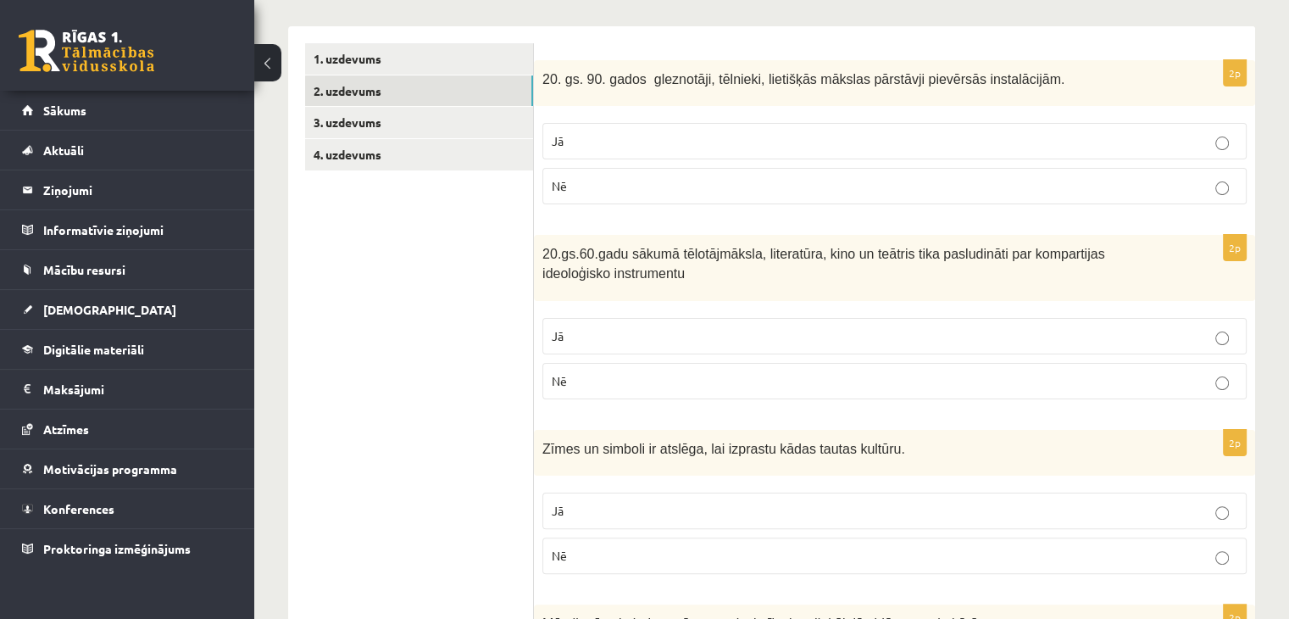
scroll to position [339, 0]
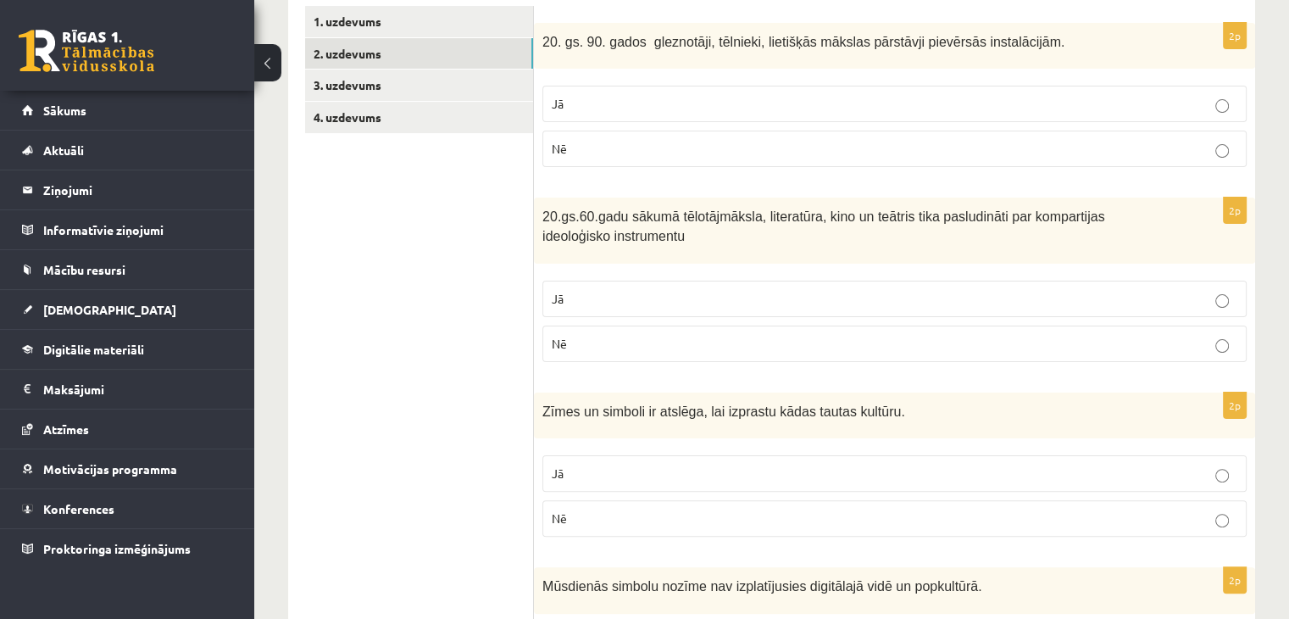
click at [764, 303] on p "Jā" at bounding box center [895, 299] width 686 height 18
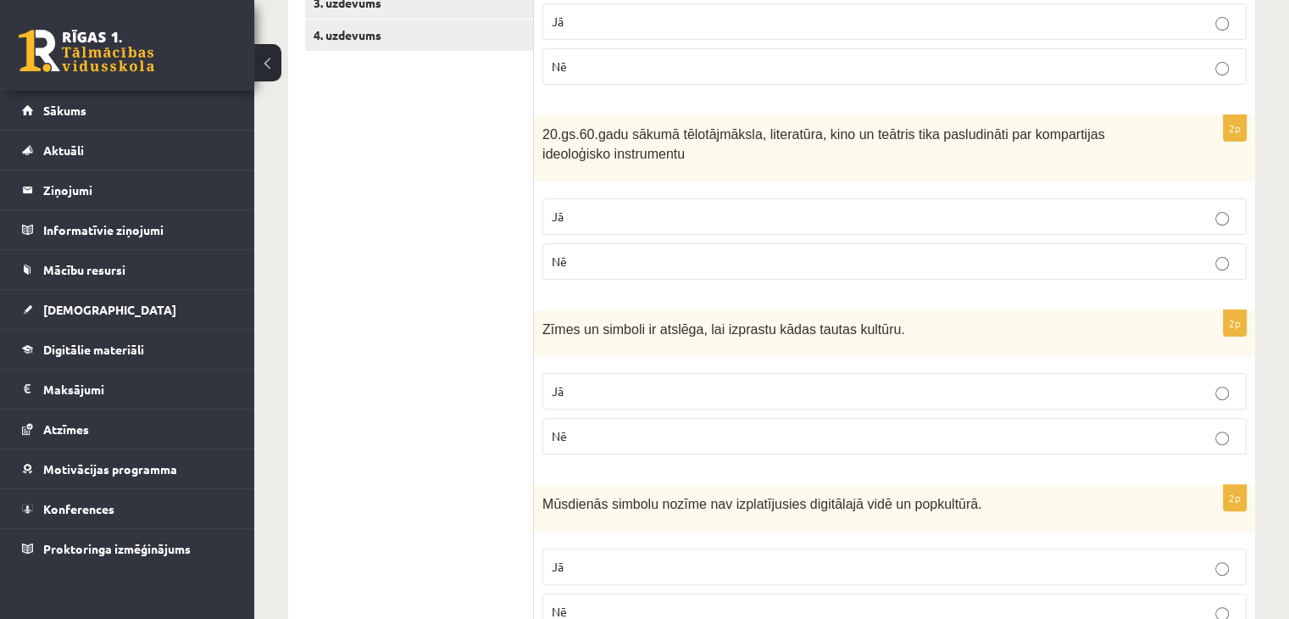
scroll to position [508, 0]
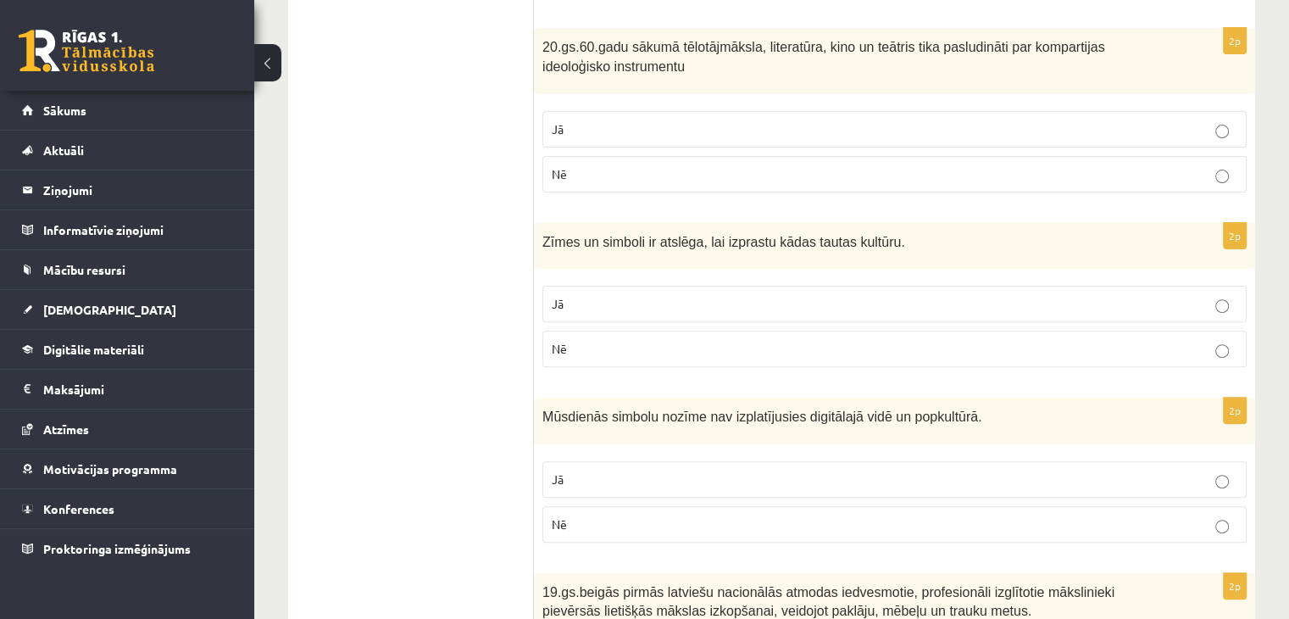
click at [748, 309] on p "Jā" at bounding box center [895, 304] width 686 height 18
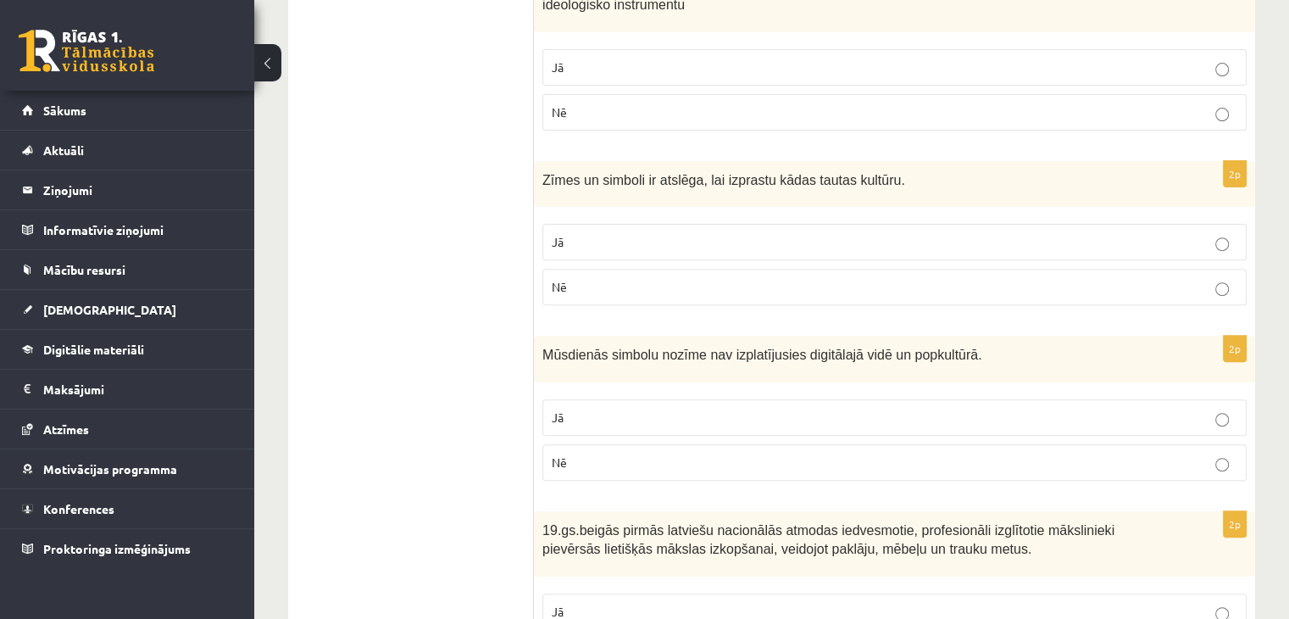
scroll to position [678, 0]
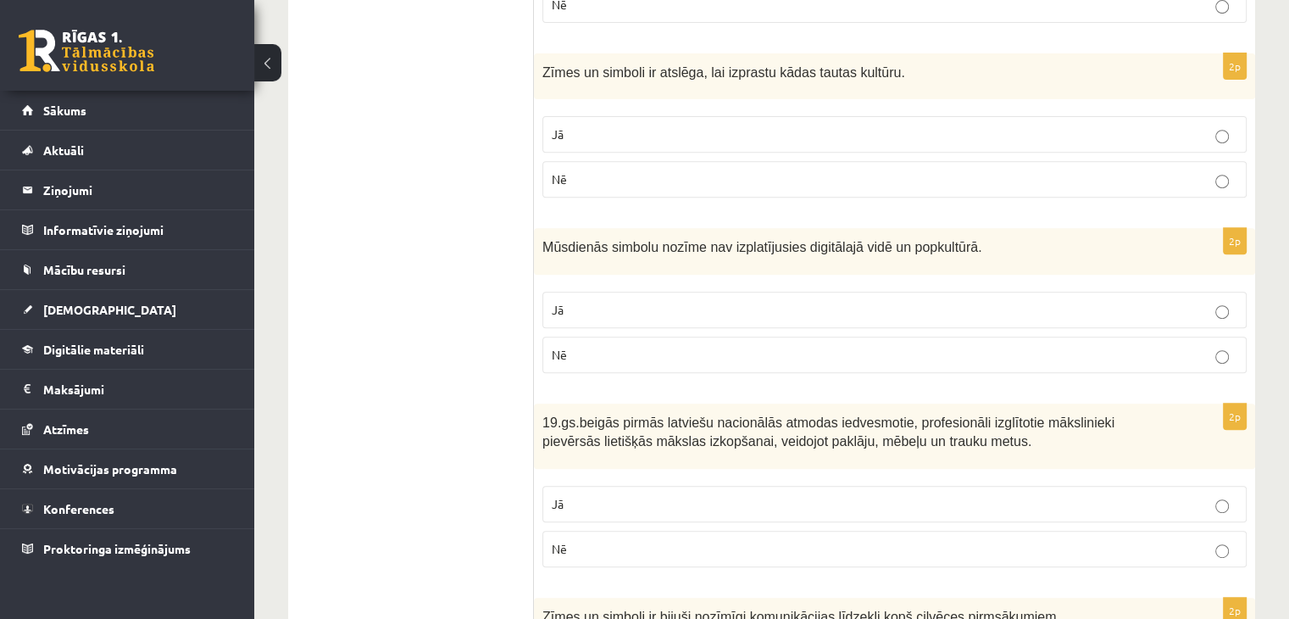
click at [701, 346] on p "Nē" at bounding box center [895, 355] width 686 height 18
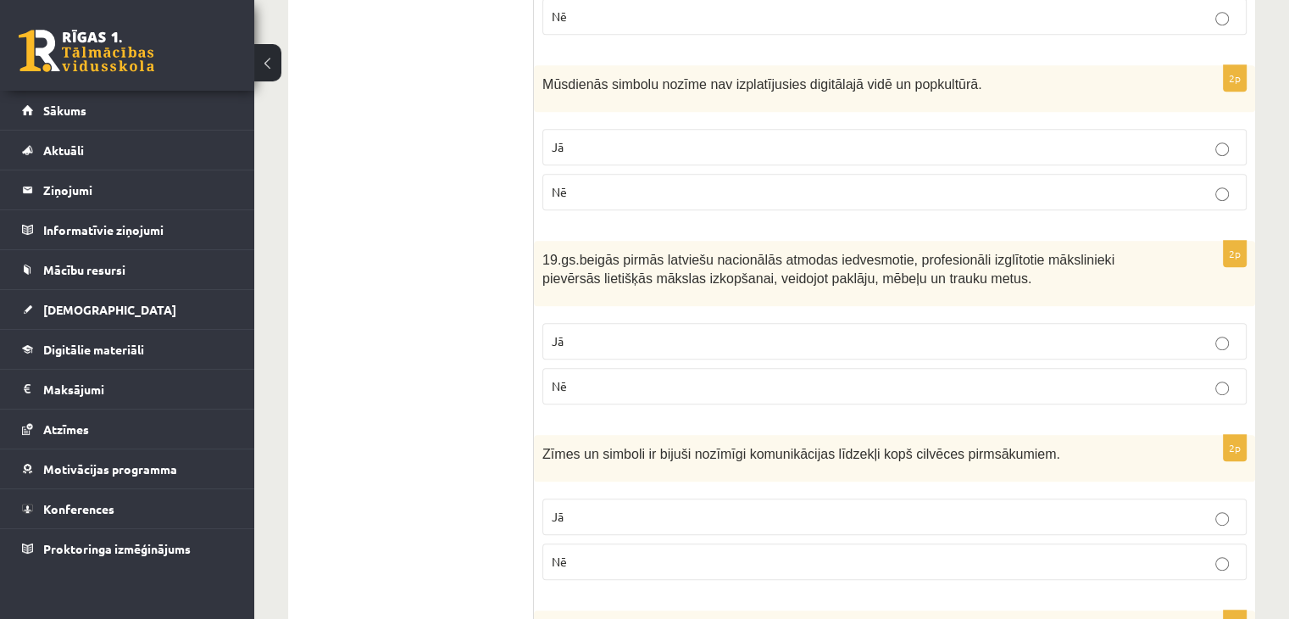
scroll to position [847, 0]
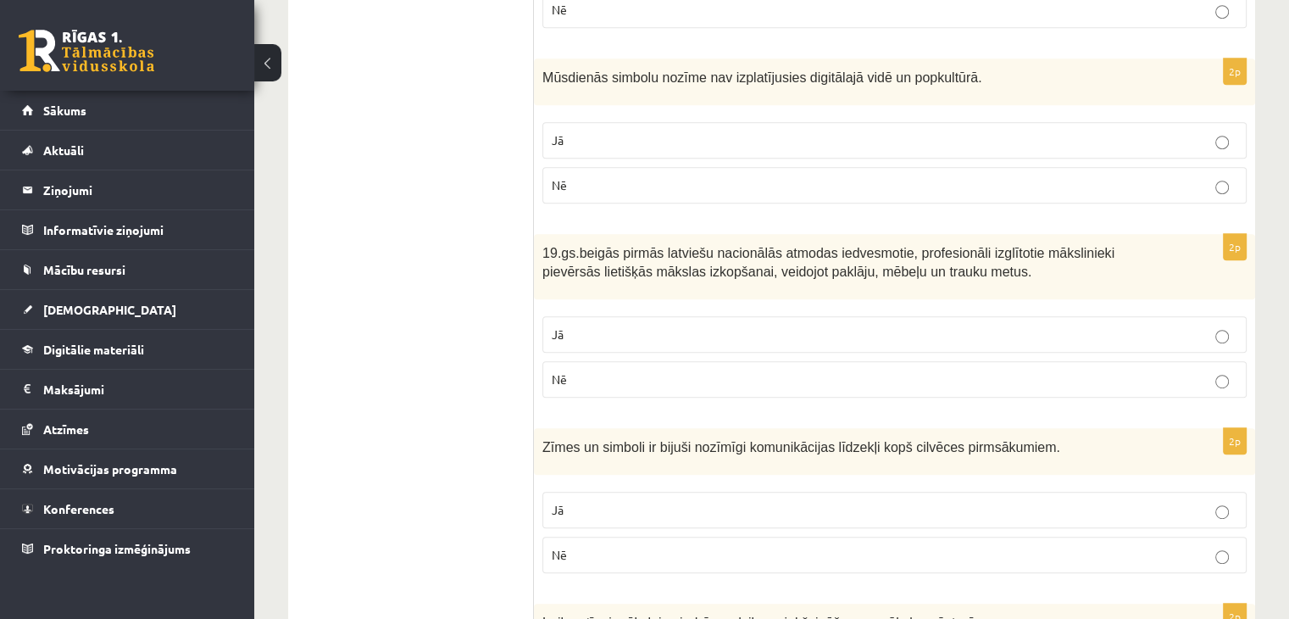
click at [624, 325] on p "Jā" at bounding box center [895, 334] width 686 height 18
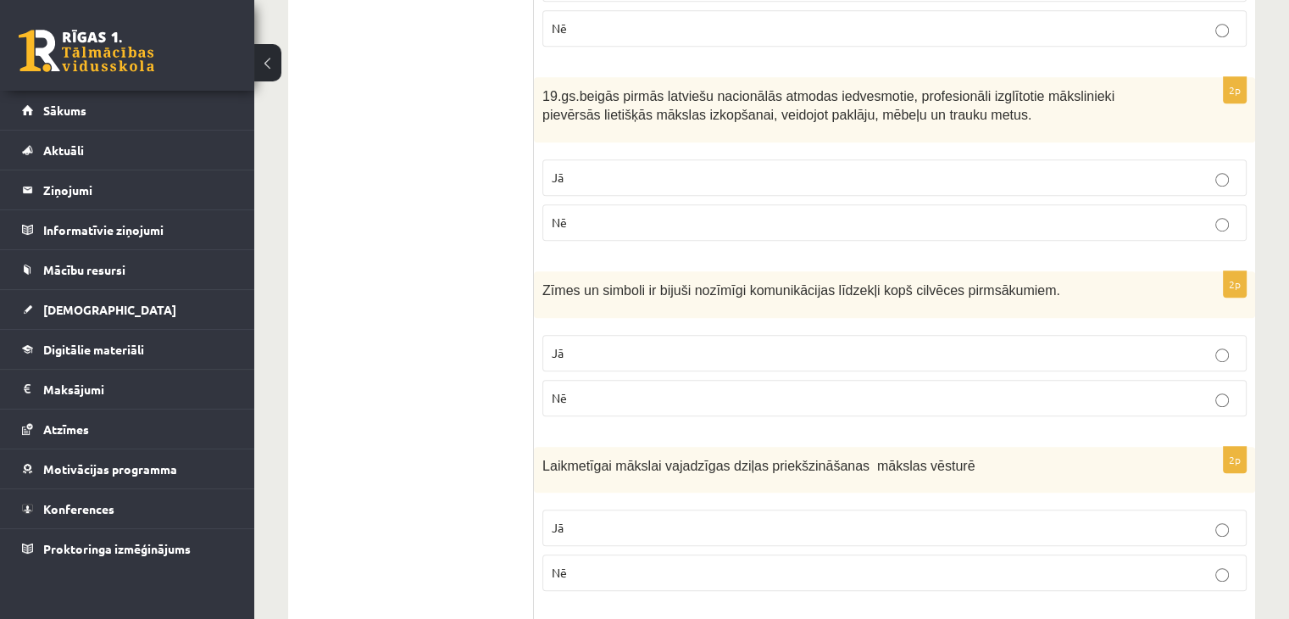
scroll to position [1017, 0]
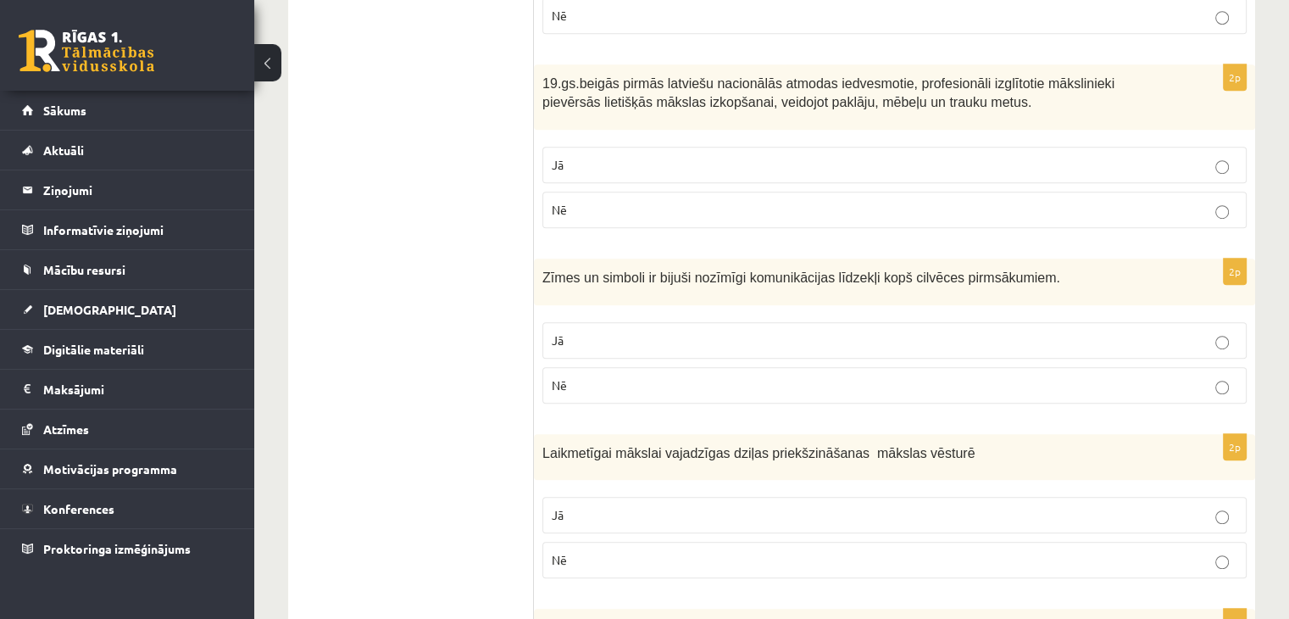
click at [688, 336] on p "Jā" at bounding box center [895, 340] width 686 height 18
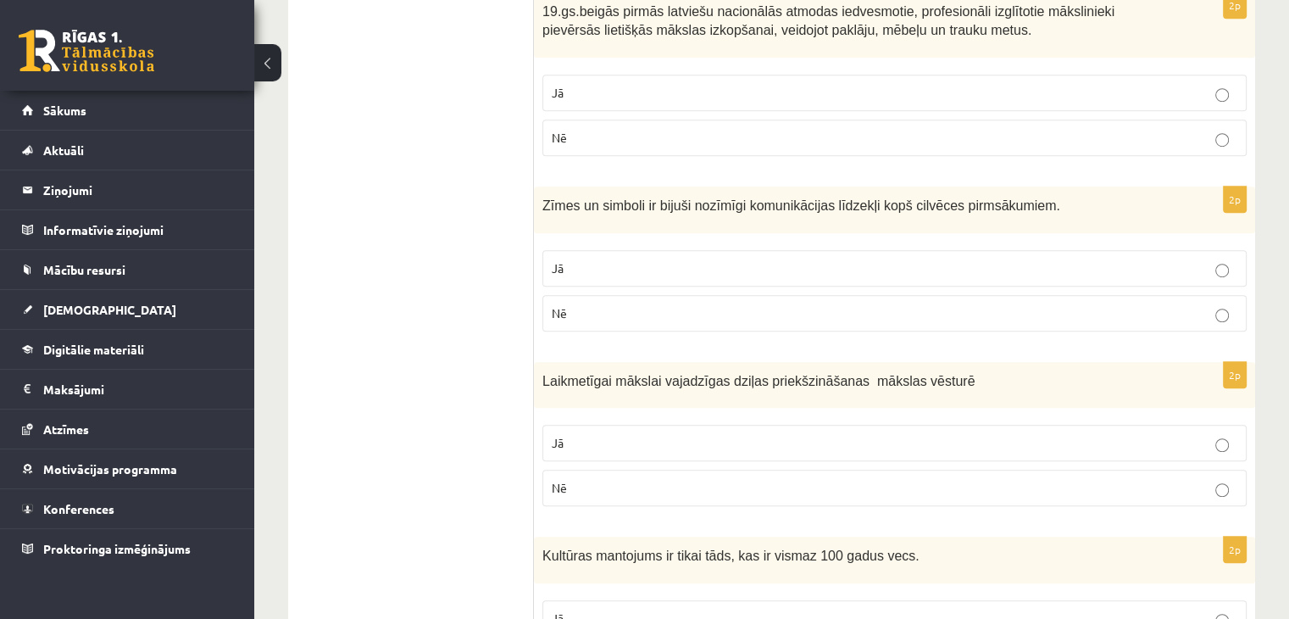
scroll to position [1186, 0]
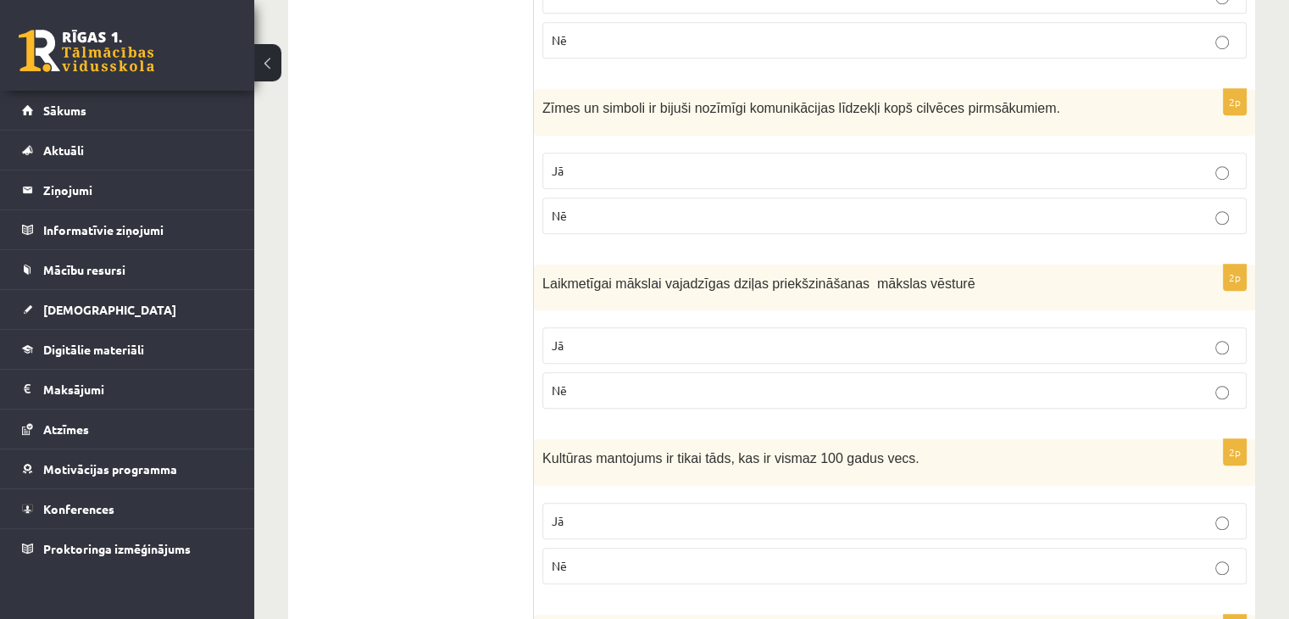
click at [684, 327] on label "Jā" at bounding box center [894, 345] width 704 height 36
click at [644, 386] on p "Nē" at bounding box center [895, 390] width 686 height 18
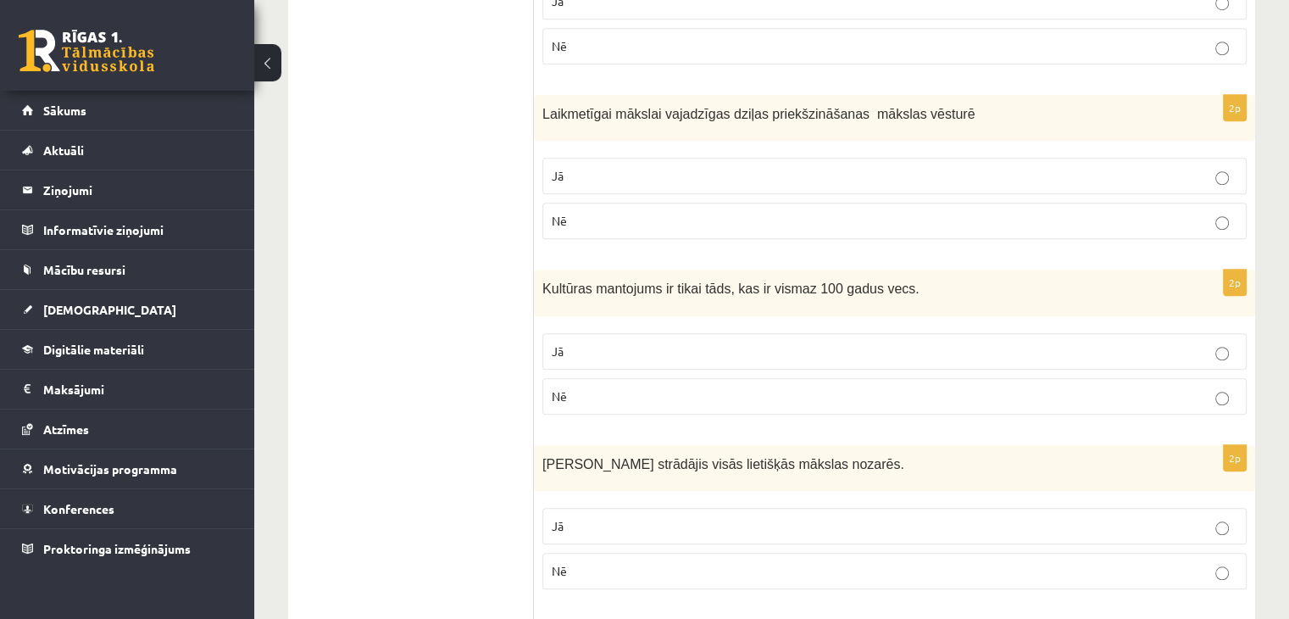
click at [661, 347] on p "Jā" at bounding box center [895, 351] width 686 height 18
click at [666, 517] on p "Jā" at bounding box center [895, 526] width 686 height 18
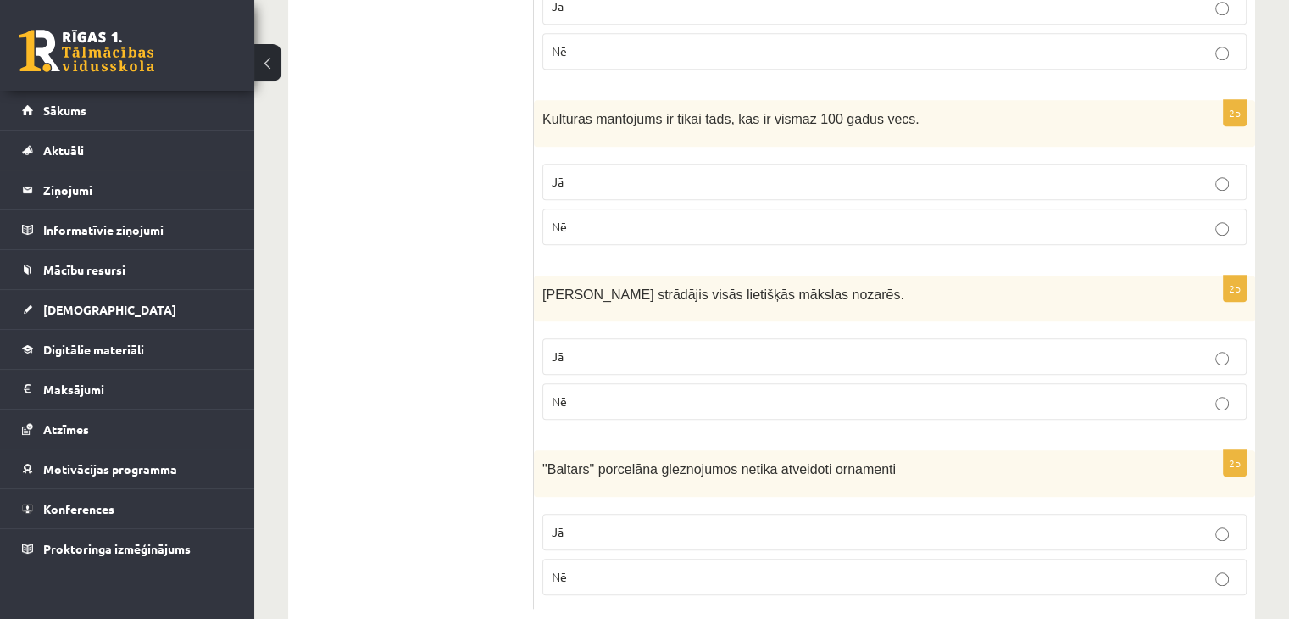
scroll to position [1558, 0]
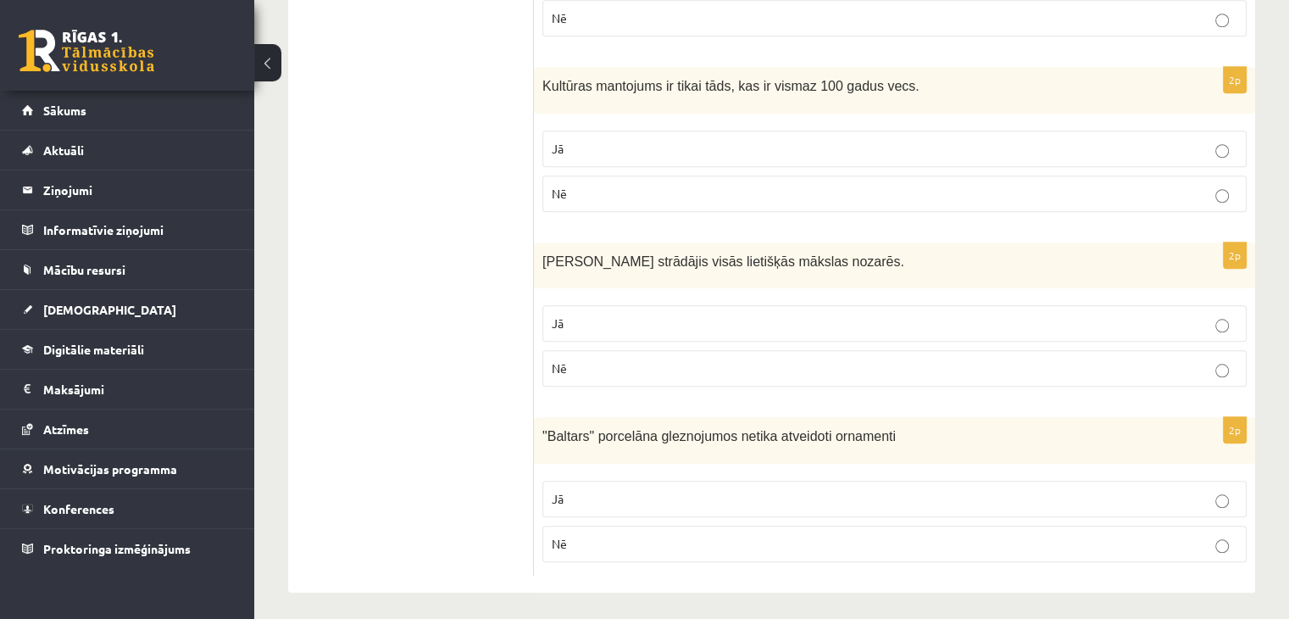
click at [630, 535] on p "Nē" at bounding box center [895, 544] width 686 height 18
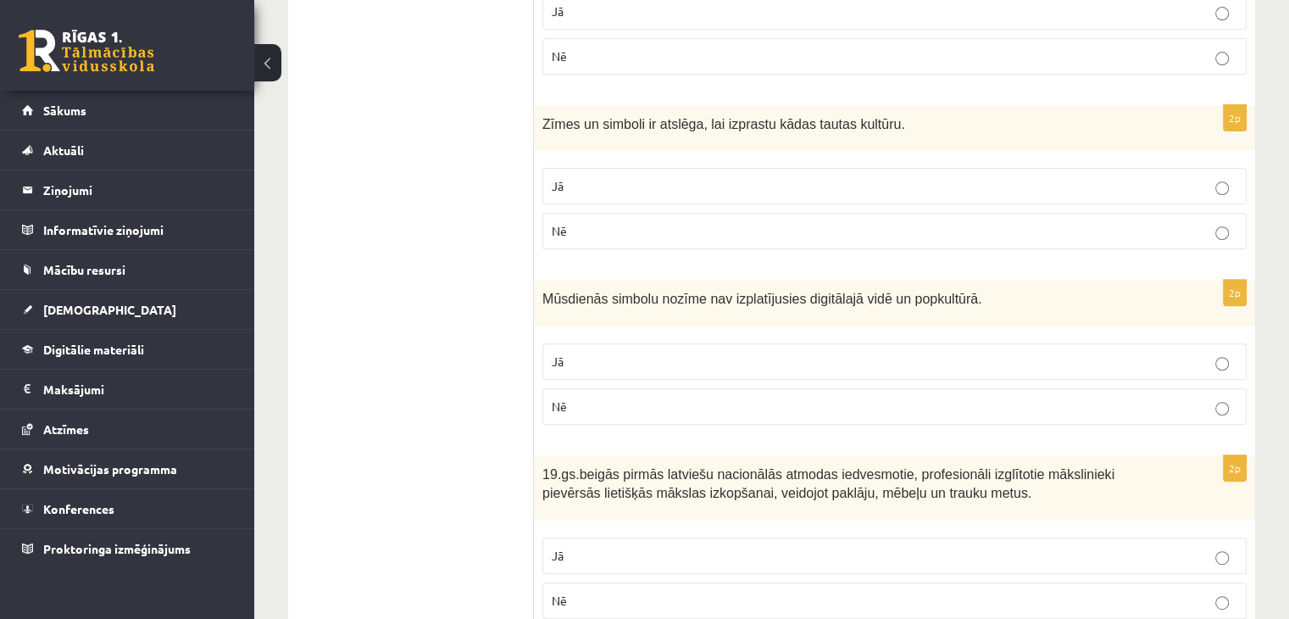
scroll to position [33, 0]
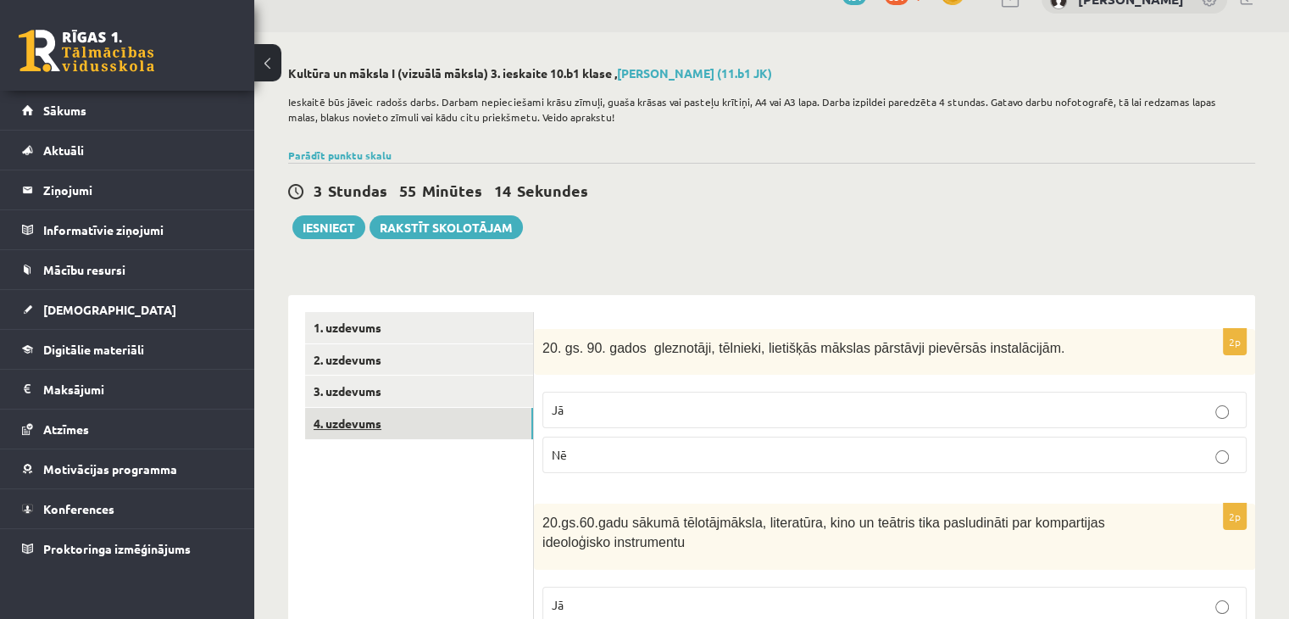
click at [360, 424] on link "4. uzdevums" at bounding box center [419, 423] width 228 height 31
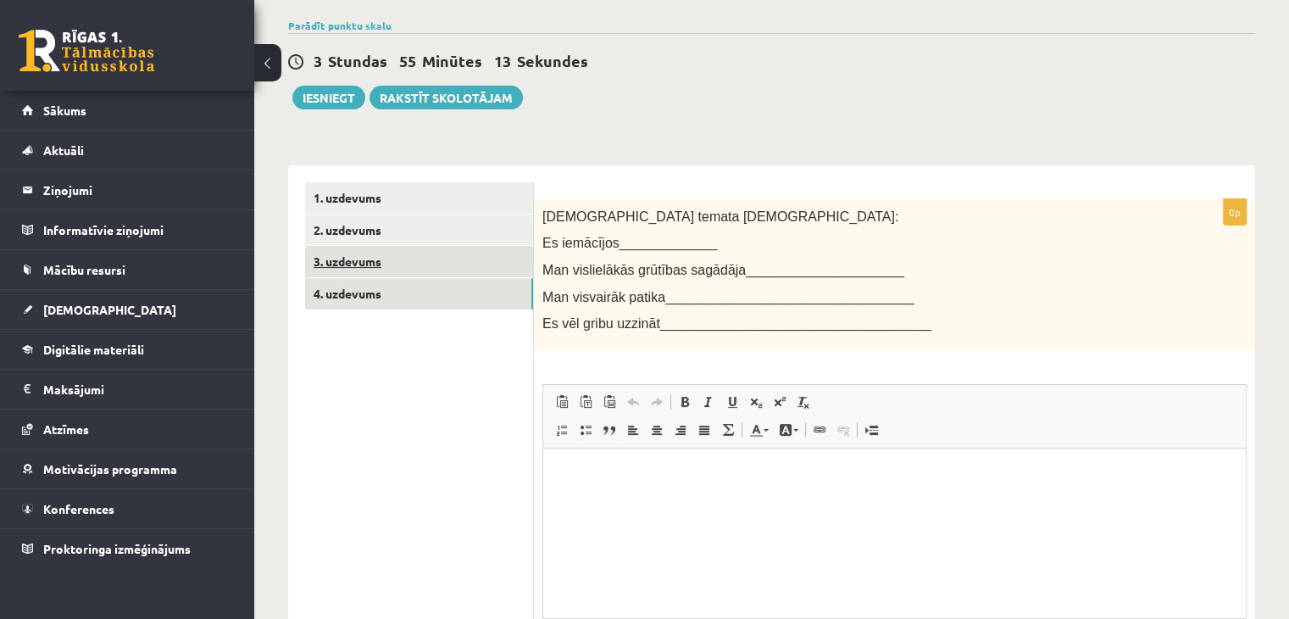
scroll to position [0, 0]
click at [369, 266] on link "3. uzdevums" at bounding box center [419, 261] width 228 height 31
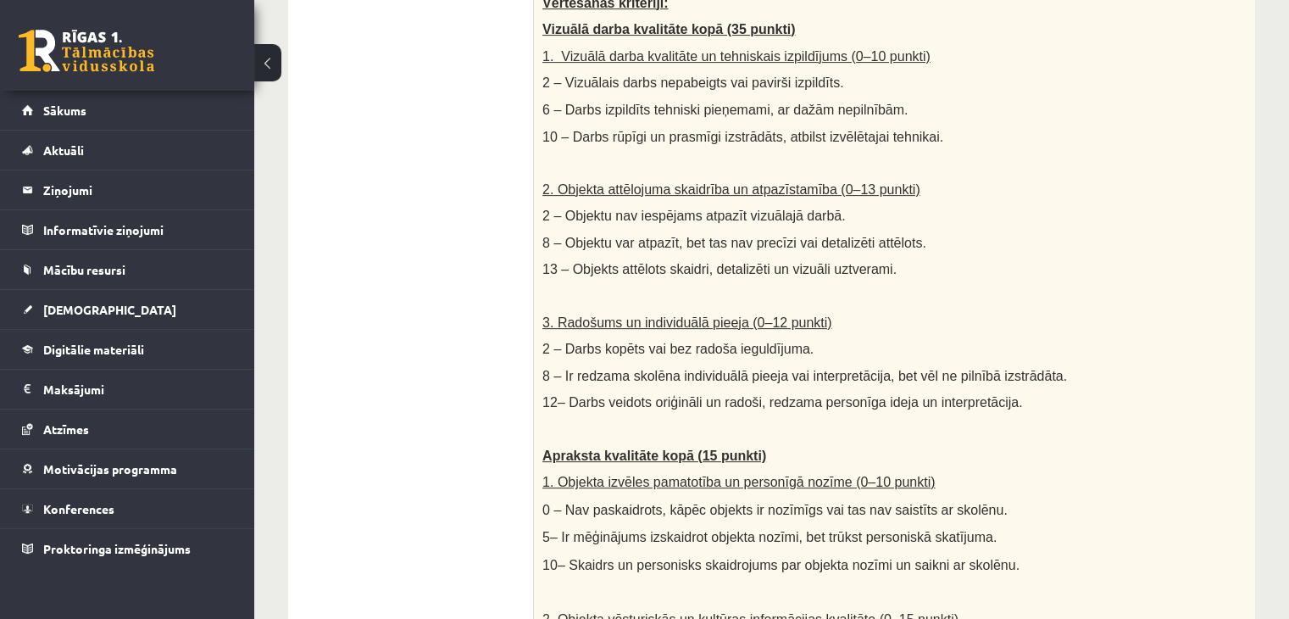
scroll to position [514, 0]
